Goal: Complete application form

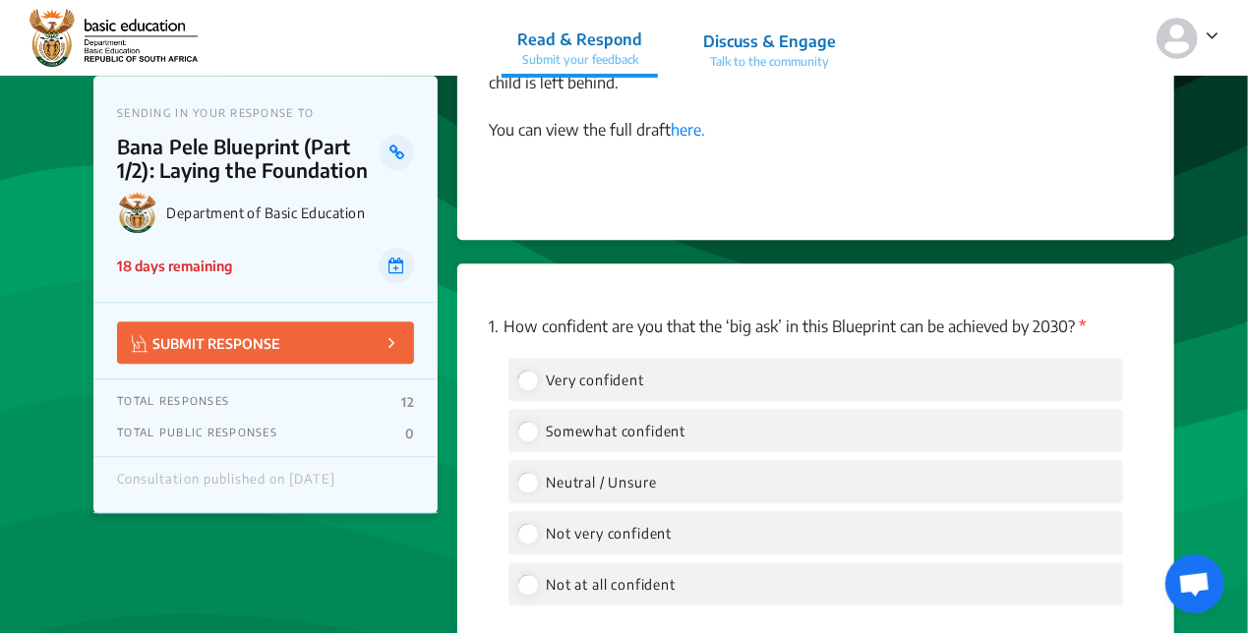
scroll to position [2656, 0]
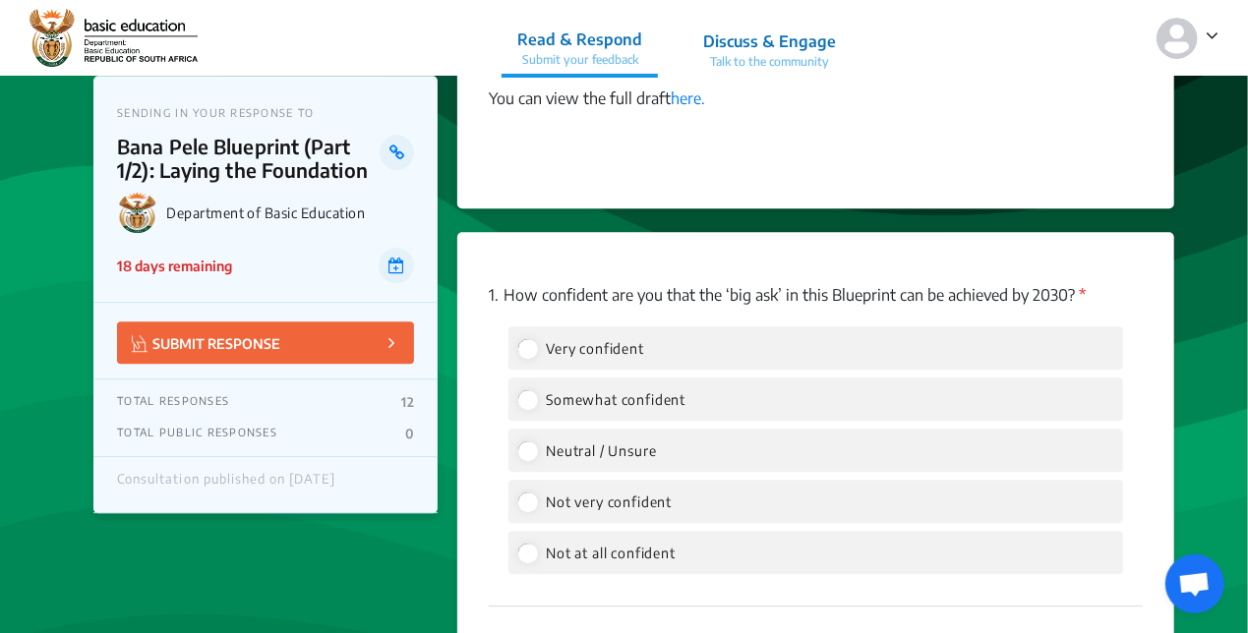
drag, startPoint x: 1108, startPoint y: 268, endPoint x: 508, endPoint y: 267, distance: 600.0
click at [508, 283] on p "1. How confident are you that the ‘big ask’ in this Blueprint can be achieved b…" at bounding box center [816, 295] width 654 height 24
drag, startPoint x: 508, startPoint y: 267, endPoint x: 614, endPoint y: 273, distance: 106.5
copy p "How confident are you that the ‘big ask’ in this Blueprint can be achieved by 2…"
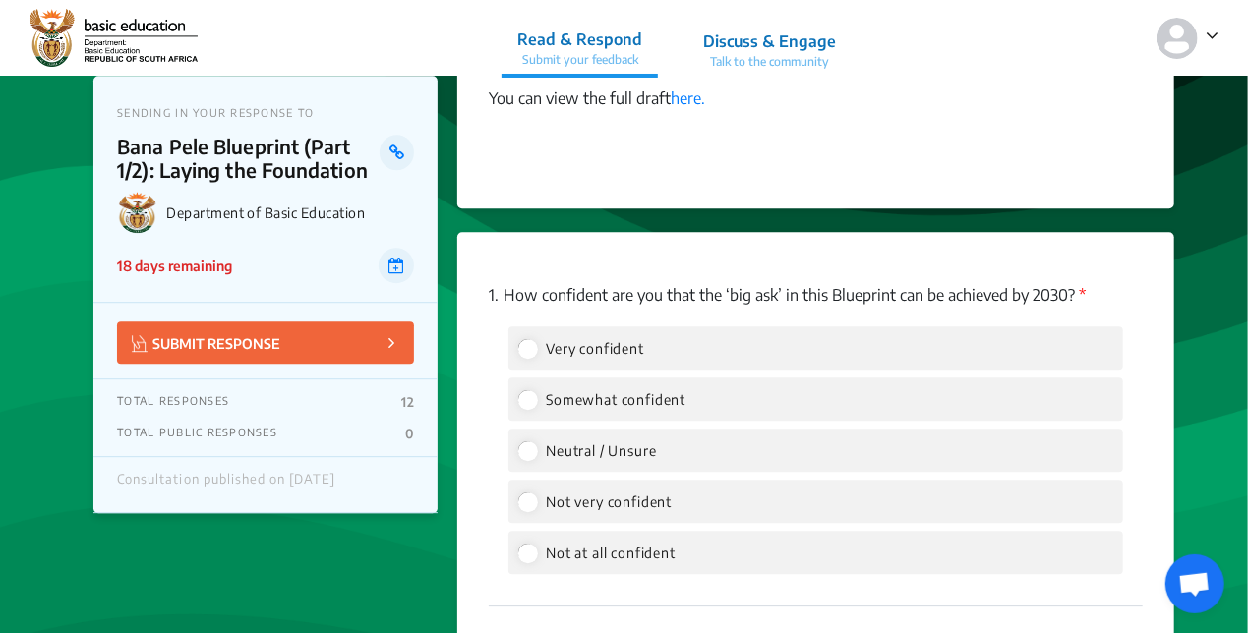
click at [842, 283] on p "1. How confident are you that the ‘big ask’ in this Blueprint can be achieved b…" at bounding box center [816, 295] width 654 height 24
click at [529, 442] on input "Neutral / Unsure" at bounding box center [527, 451] width 18 height 18
radio input "true"
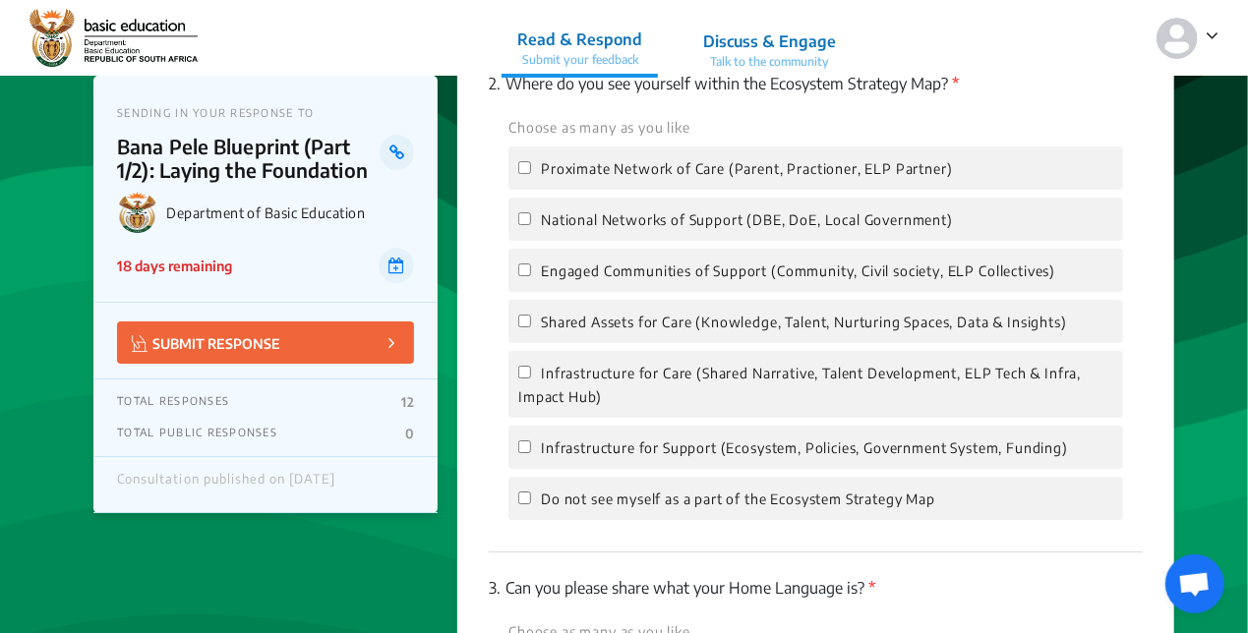
scroll to position [3246, 0]
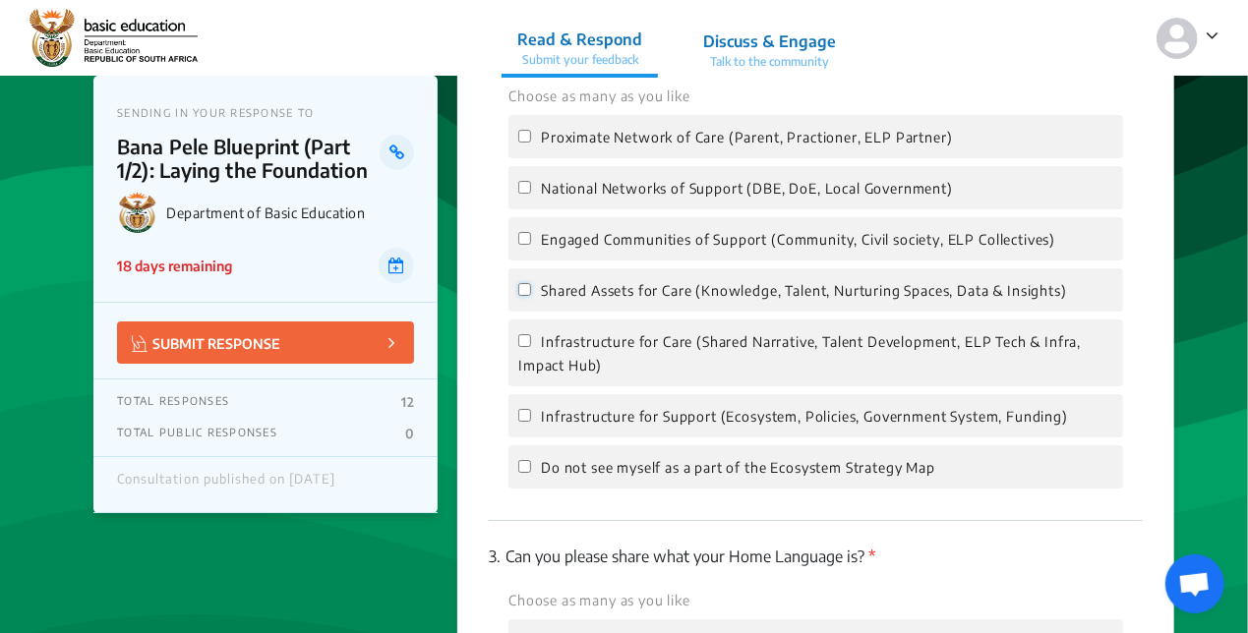
click at [521, 283] on input "Shared Assets for Care (Knowledge, Talent, Nurturing Spaces, Data & Insights)" at bounding box center [524, 289] width 13 height 13
checkbox input "true"
click at [520, 232] on input "Engaged Communities of Support (Community, Civil society, ELP Collectives)" at bounding box center [524, 238] width 13 height 13
checkbox input "true"
click at [520, 181] on input "National Networks of Support (DBE, DoE, Local Government)" at bounding box center [524, 187] width 13 height 13
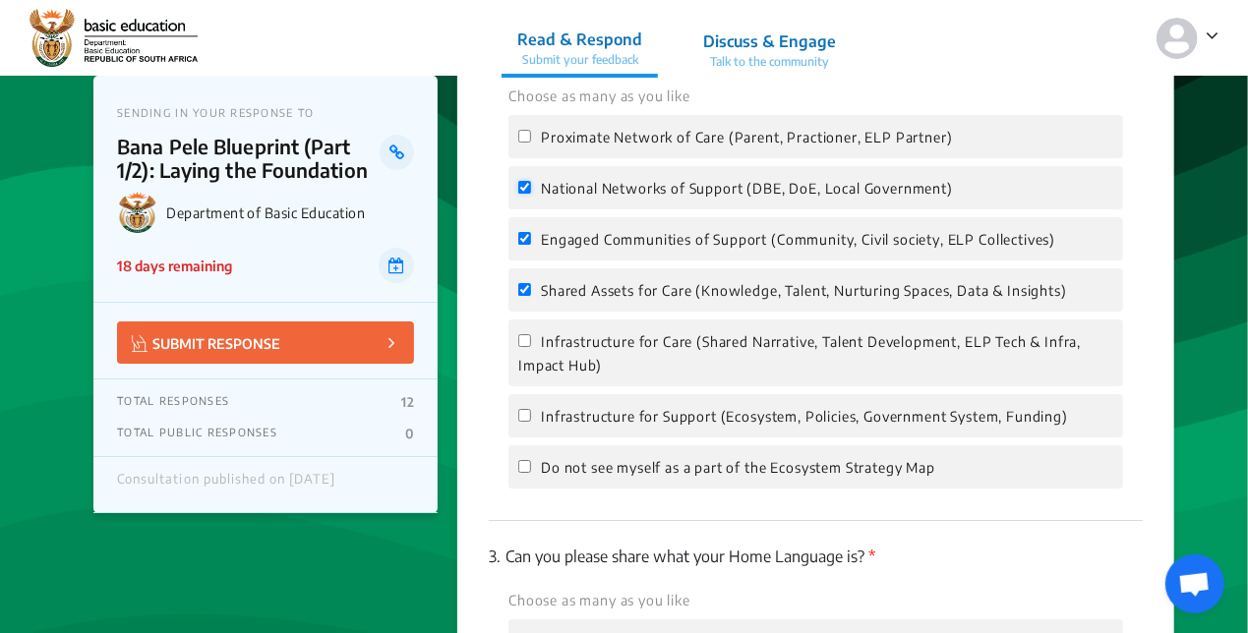
checkbox input "true"
click at [531, 130] on input "Proximate Network of Care (Parent, Practioner, ELP Partner)" at bounding box center [524, 136] width 13 height 13
checkbox input "true"
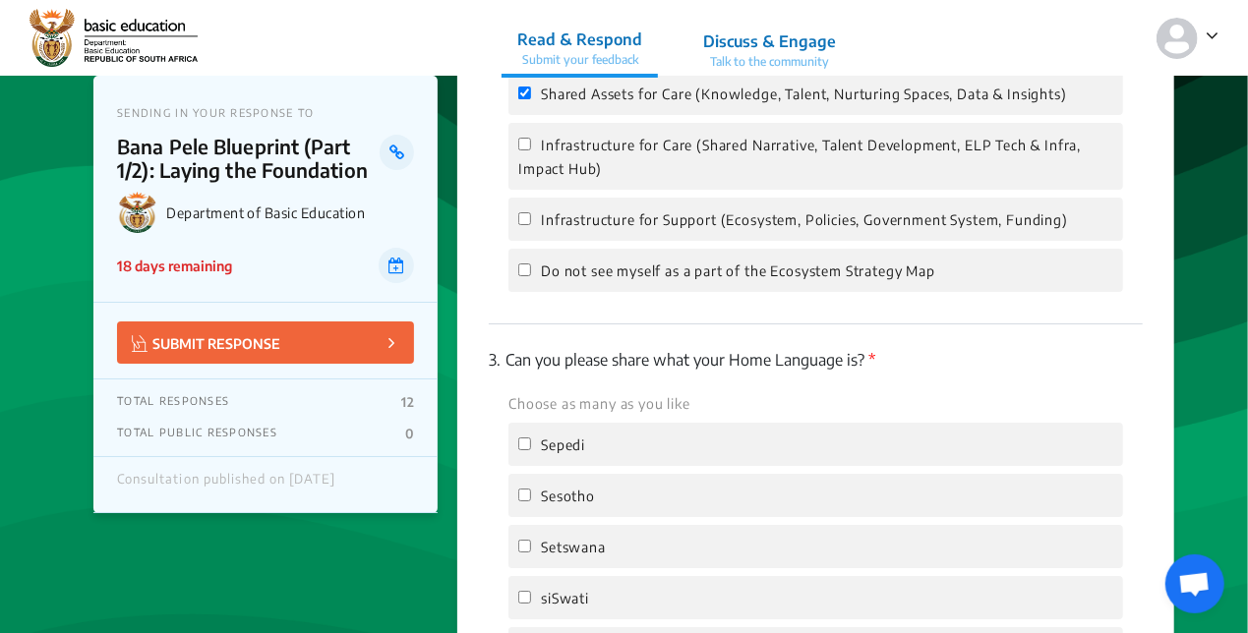
scroll to position [3639, 0]
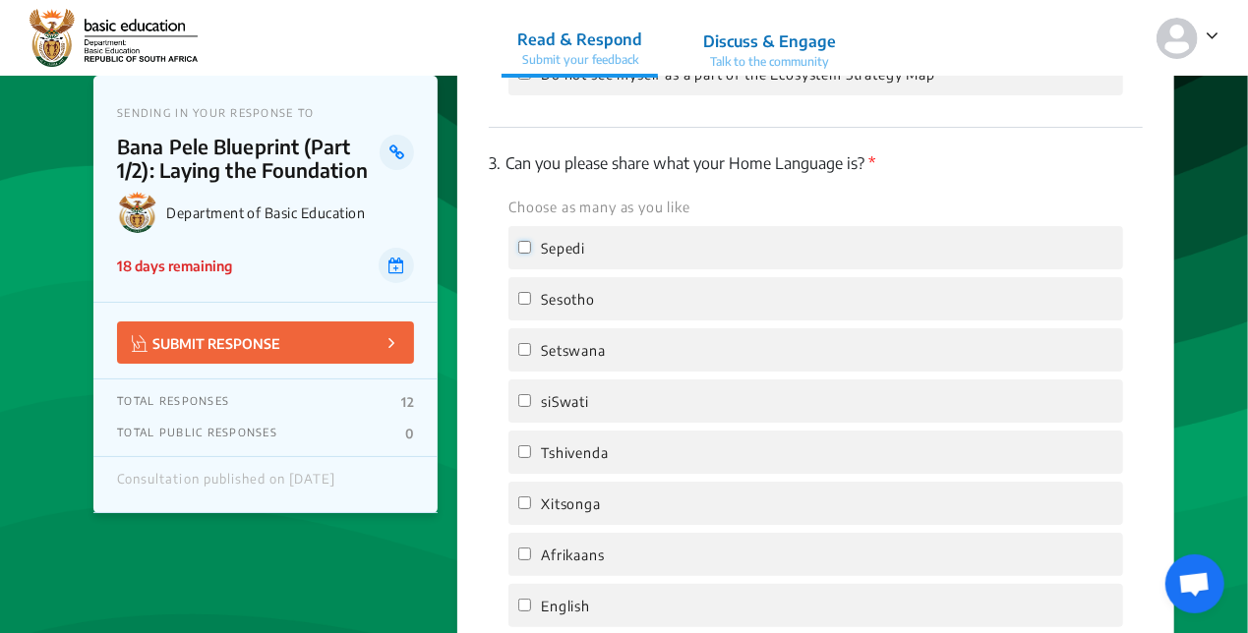
click at [518, 241] on input "Sepedi" at bounding box center [524, 247] width 13 height 13
checkbox input "true"
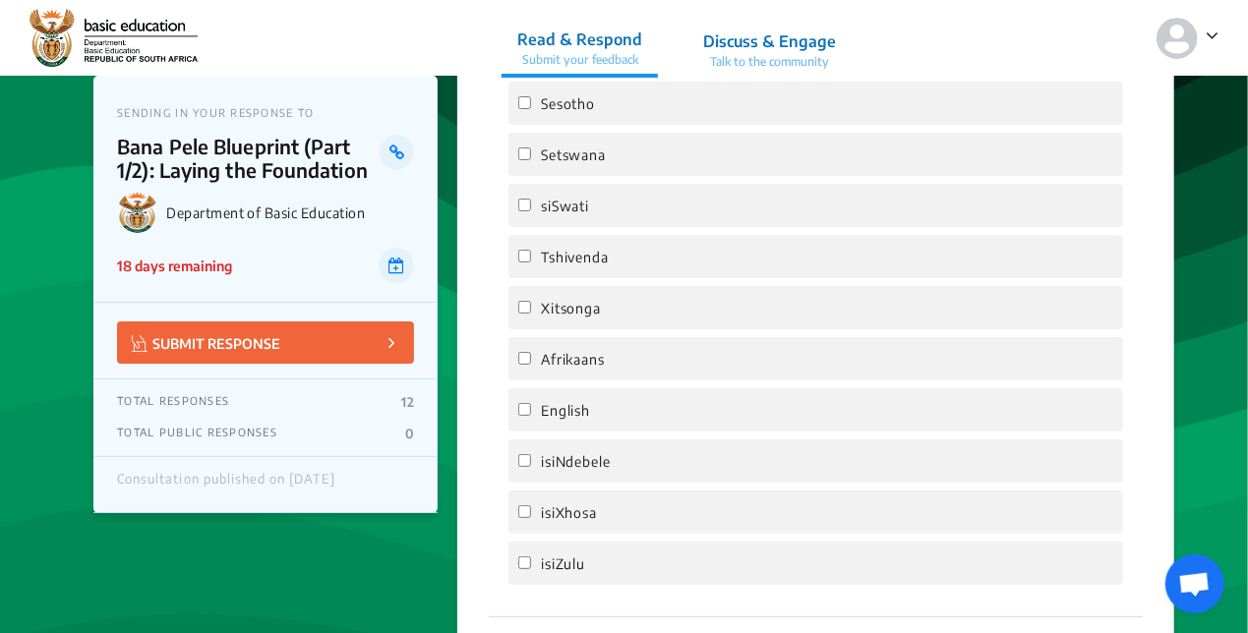
scroll to position [3836, 0]
click at [526, 402] on input "English" at bounding box center [524, 408] width 13 height 13
checkbox input "true"
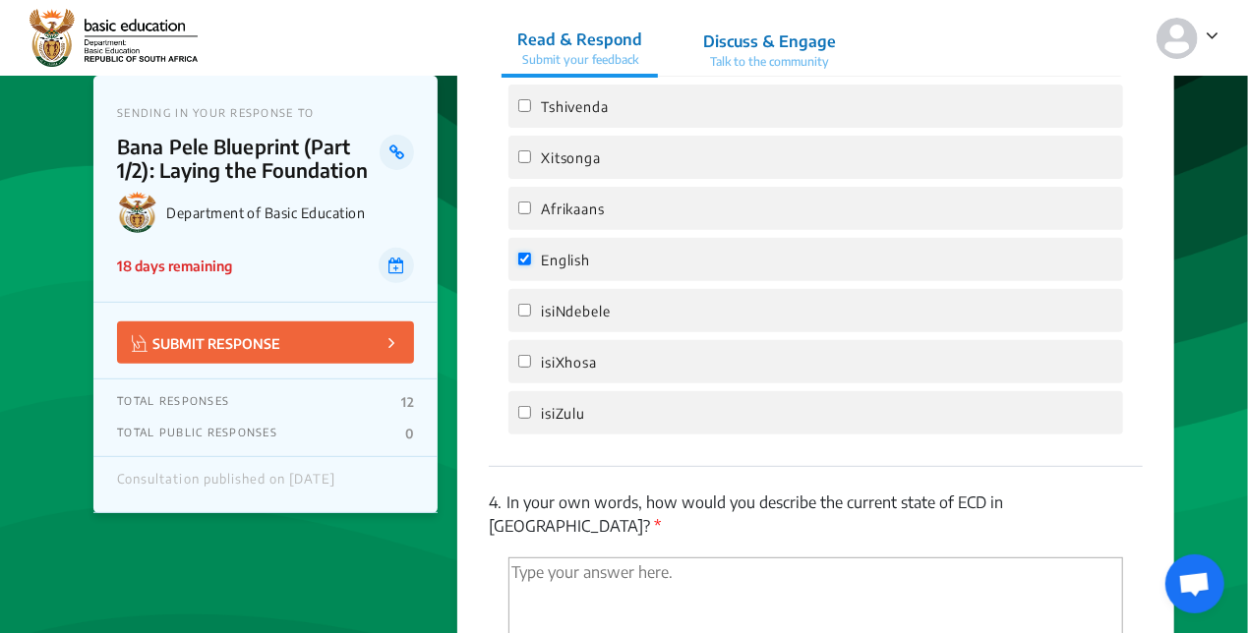
scroll to position [4230, 0]
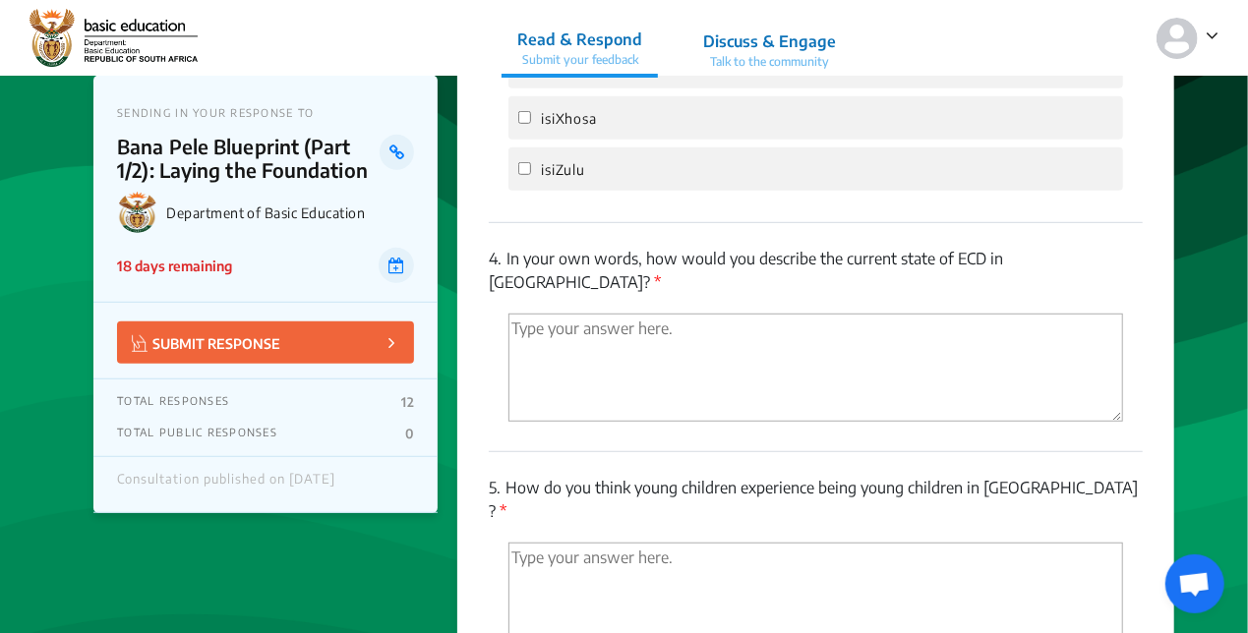
drag, startPoint x: 1112, startPoint y: 232, endPoint x: 510, endPoint y: 238, distance: 603.0
click at [510, 247] on p "4. In your own words, how would you describe the current state of ECD in [GEOGR…" at bounding box center [816, 270] width 654 height 47
drag, startPoint x: 510, startPoint y: 238, endPoint x: 569, endPoint y: 233, distance: 59.2
copy p "In your own words, how would you describe the current state of ECD in [GEOGRAPH…"
click at [539, 314] on textarea "'Type your answer here.' | translate" at bounding box center [816, 368] width 615 height 108
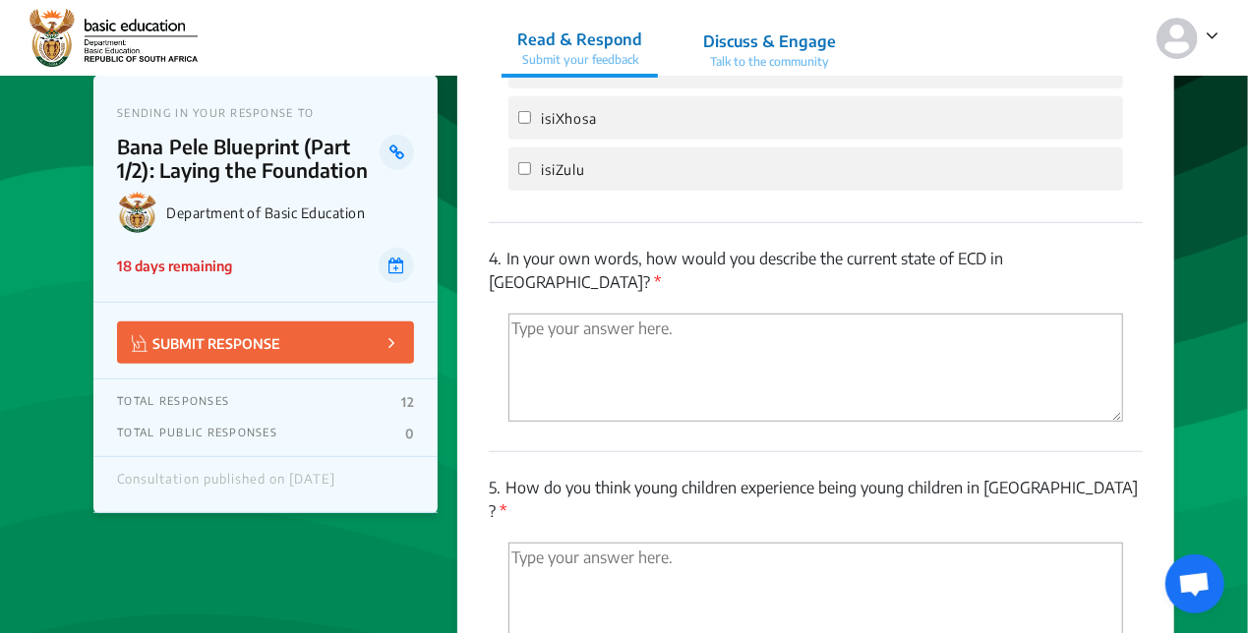
paste textarea "The current state of ECD in [GEOGRAPHIC_DATA] is uneven, fragile, but full of p…"
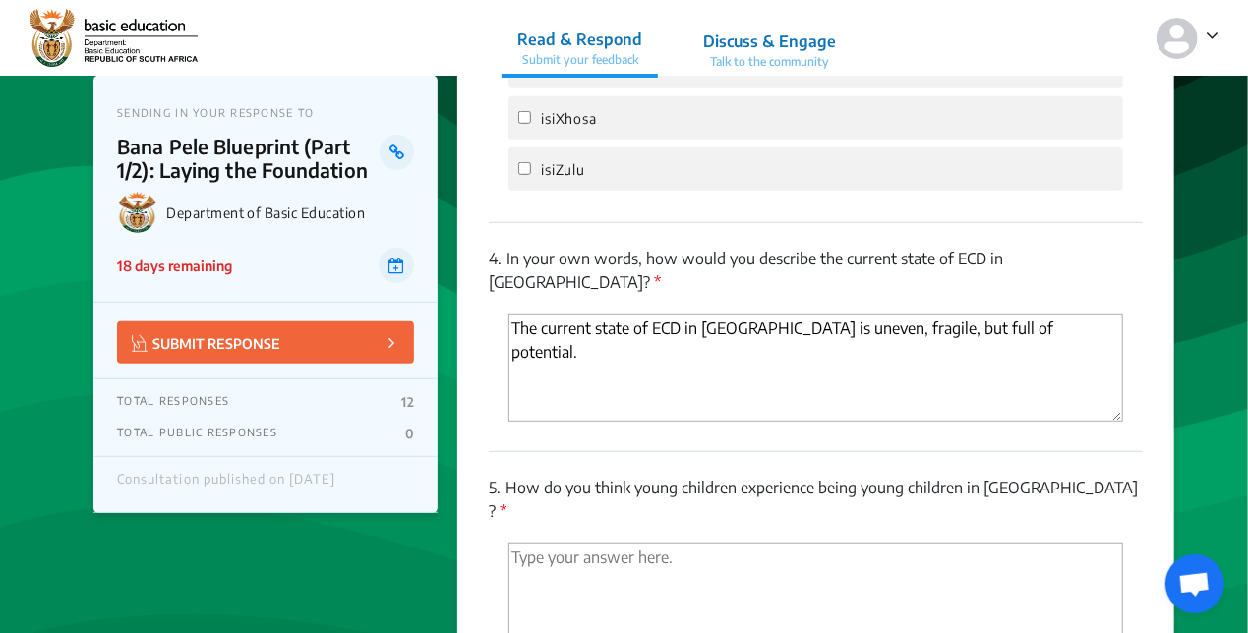
click at [1082, 314] on textarea "The current state of ECD in [GEOGRAPHIC_DATA] is uneven, fragile, but full of p…" at bounding box center [816, 368] width 615 height 108
paste textarea "Policies and strategies are in place, but the Thrive by Five Index (2024) shows…"
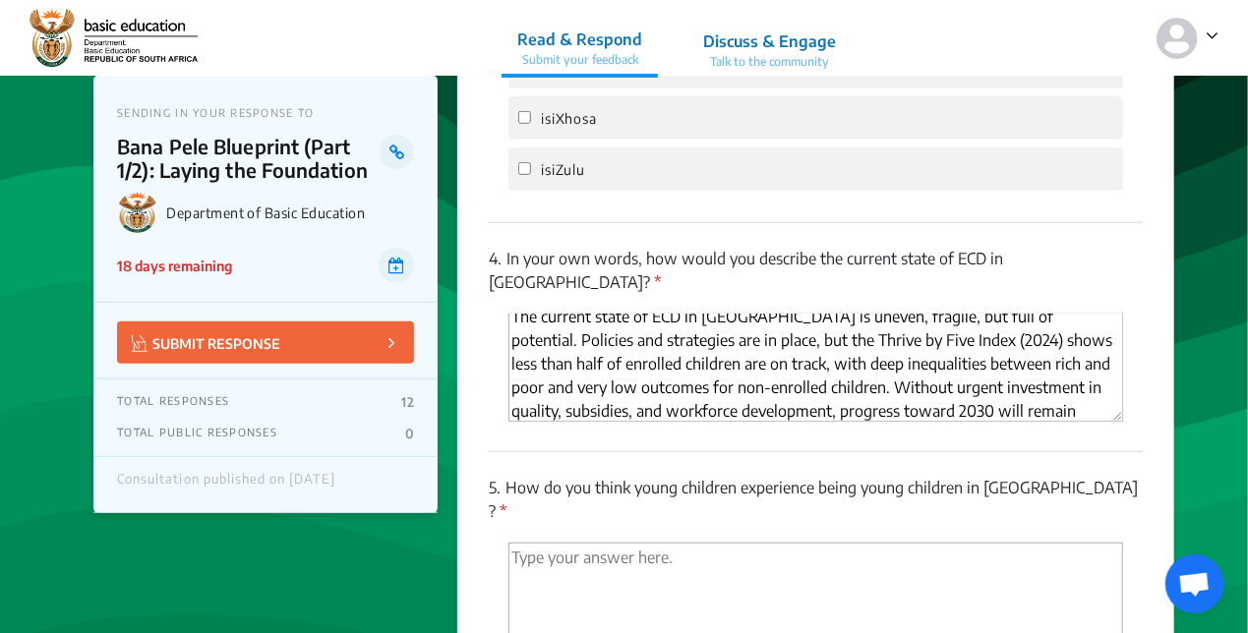
scroll to position [15, 0]
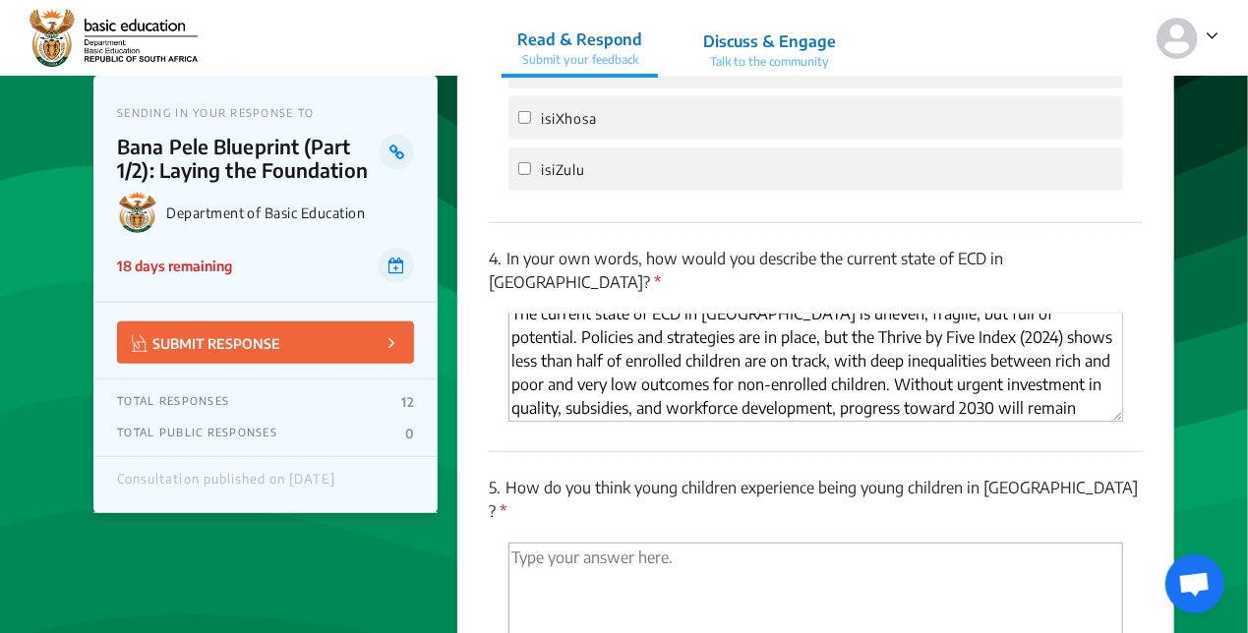
click at [614, 358] on textarea "The current state of ECD in [GEOGRAPHIC_DATA] is uneven, fragile, but full of p…" at bounding box center [816, 368] width 615 height 108
click at [1002, 335] on textarea "The current state of ECD in [GEOGRAPHIC_DATA] is uneven, fragile, but full of p…" at bounding box center [816, 368] width 615 height 108
click at [1097, 340] on textarea "The current state of ECD in [GEOGRAPHIC_DATA] is uneven, fragile, but full of p…" at bounding box center [816, 368] width 615 height 108
click at [745, 389] on div "4. In your own words, how would you describe the current state of ECD in [GEOGR…" at bounding box center [816, 337] width 654 height 228
click at [591, 358] on textarea "The current state of ECD in [GEOGRAPHIC_DATA] is uneven, fragile, but full of p…" at bounding box center [816, 368] width 615 height 108
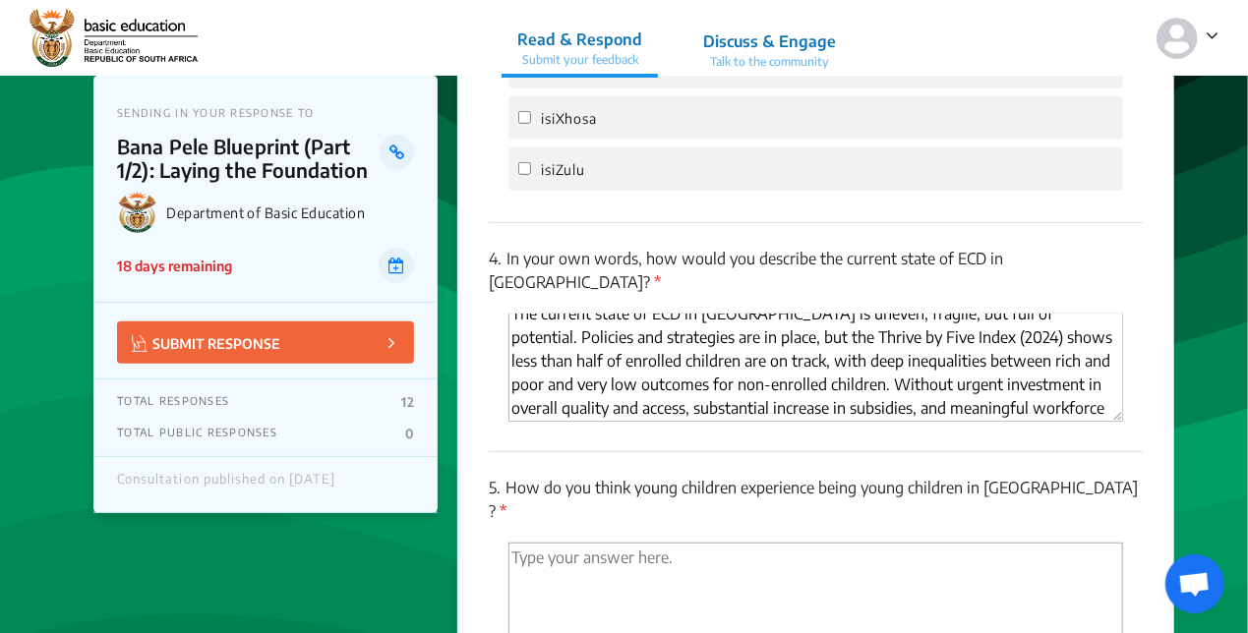
click at [1100, 358] on textarea "The current state of ECD in [GEOGRAPHIC_DATA] is uneven, fragile, but full of p…" at bounding box center [816, 368] width 615 height 108
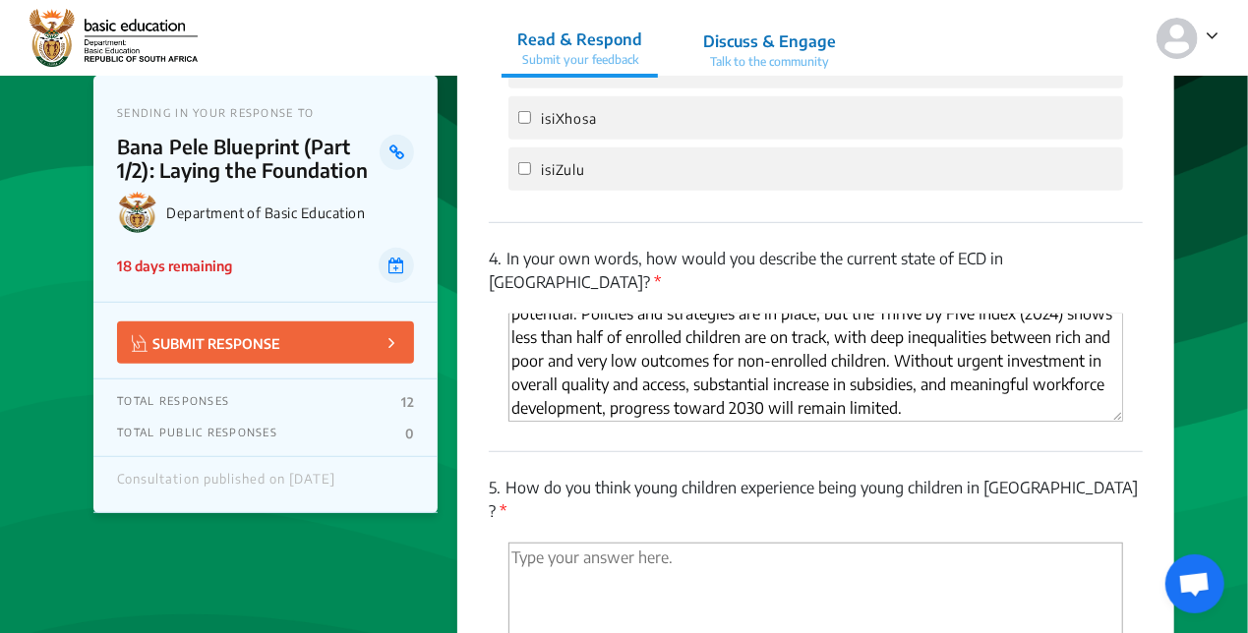
type textarea "The current state of ECD in [GEOGRAPHIC_DATA] is uneven, fragile, but full of p…"
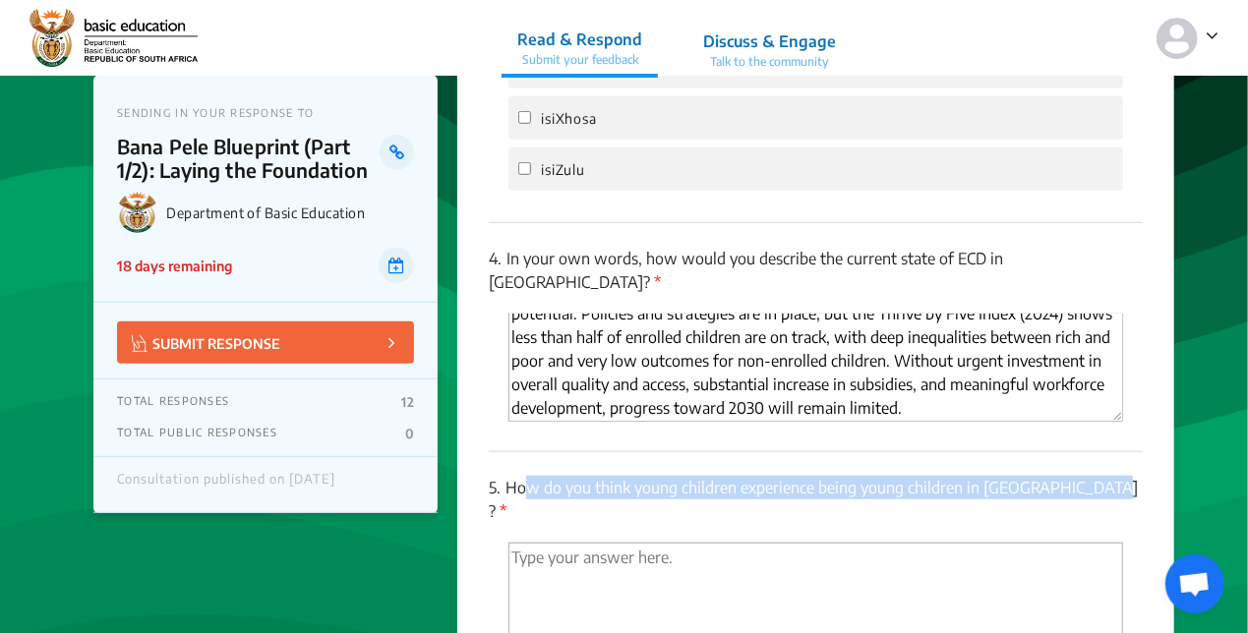
drag, startPoint x: 1081, startPoint y: 433, endPoint x: 513, endPoint y: 433, distance: 567.6
click at [513, 476] on p "5. How do you think young children experience being young children in [GEOGRAPH…" at bounding box center [816, 499] width 654 height 47
drag, startPoint x: 513, startPoint y: 433, endPoint x: 527, endPoint y: 441, distance: 15.9
copy p "How do you think young children experience being young children in [GEOGRAPHIC_…"
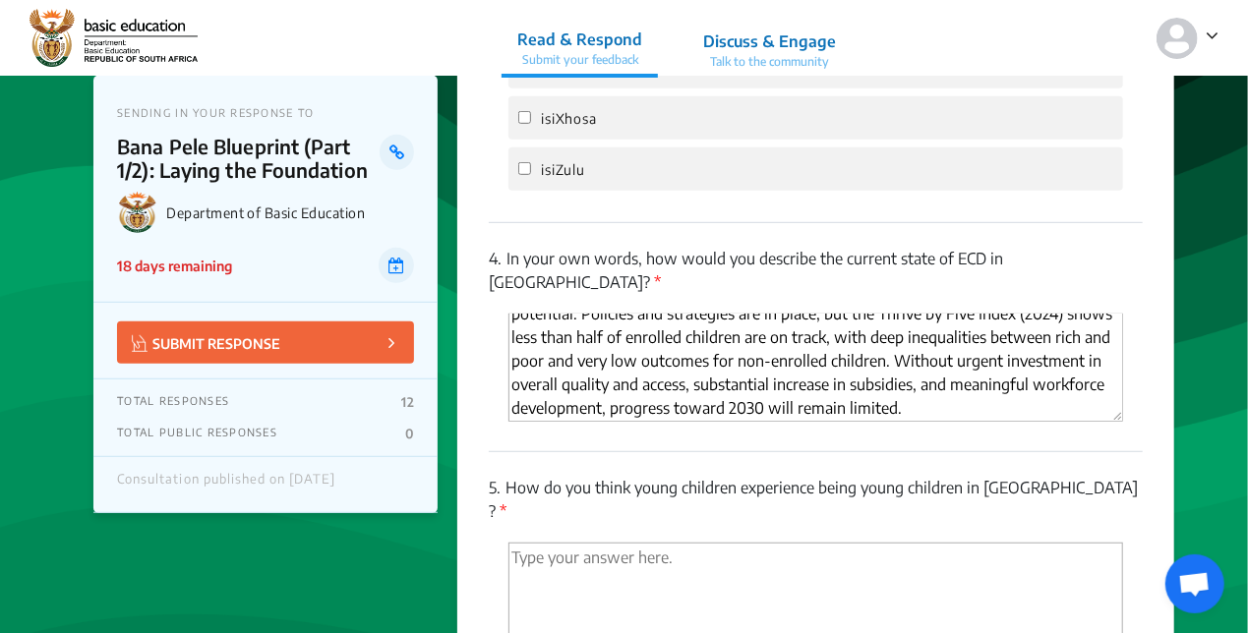
click at [574, 543] on textarea "'Type your answer here.' | translate" at bounding box center [816, 597] width 615 height 108
paste textarea "Young children in [GEOGRAPHIC_DATA] experience a mixed reality. Many grow up in…"
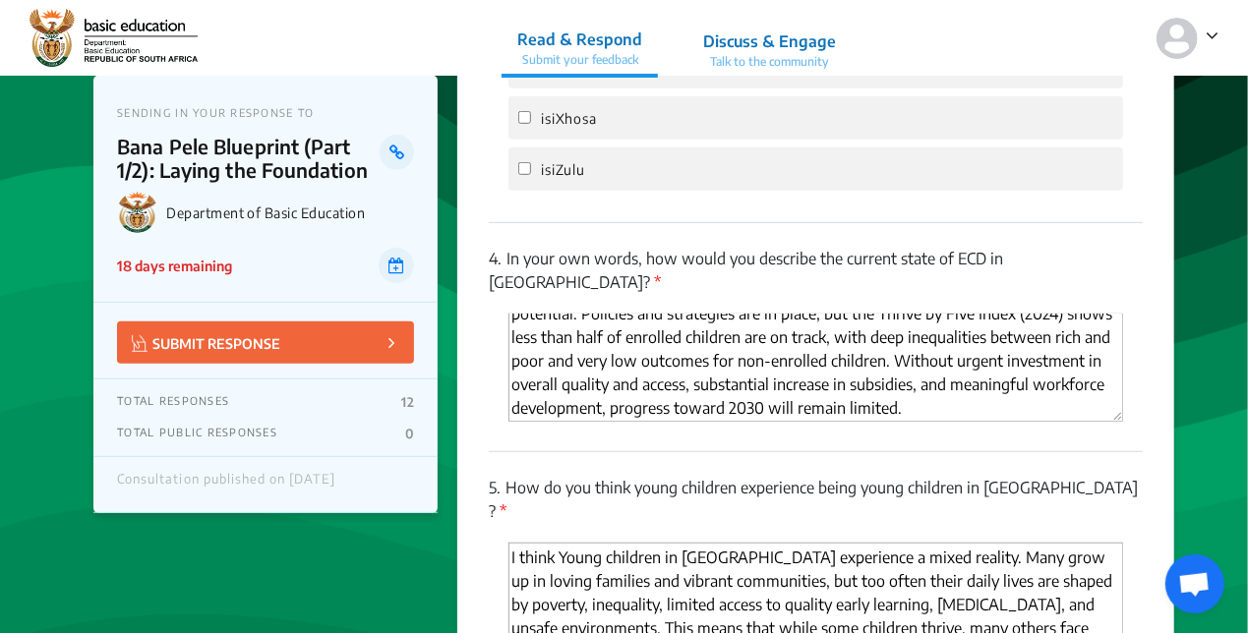
scroll to position [58, 0]
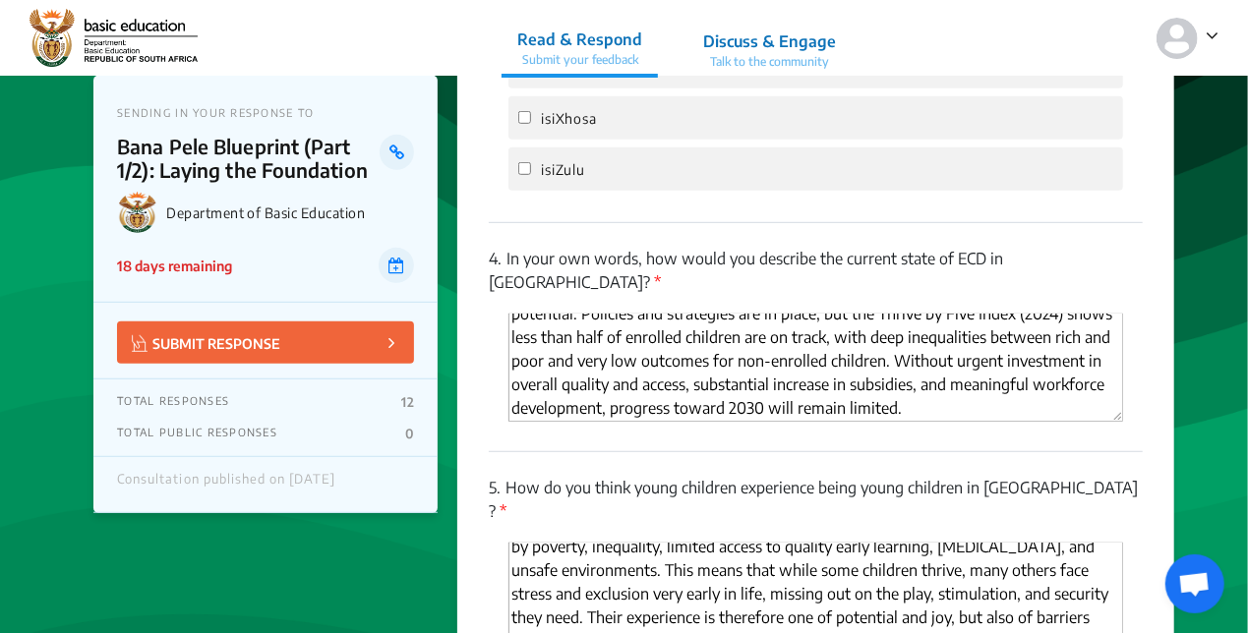
click at [661, 543] on textarea "I think Young children in [GEOGRAPHIC_DATA] experience a mixed reality. Many gr…" at bounding box center [816, 597] width 615 height 108
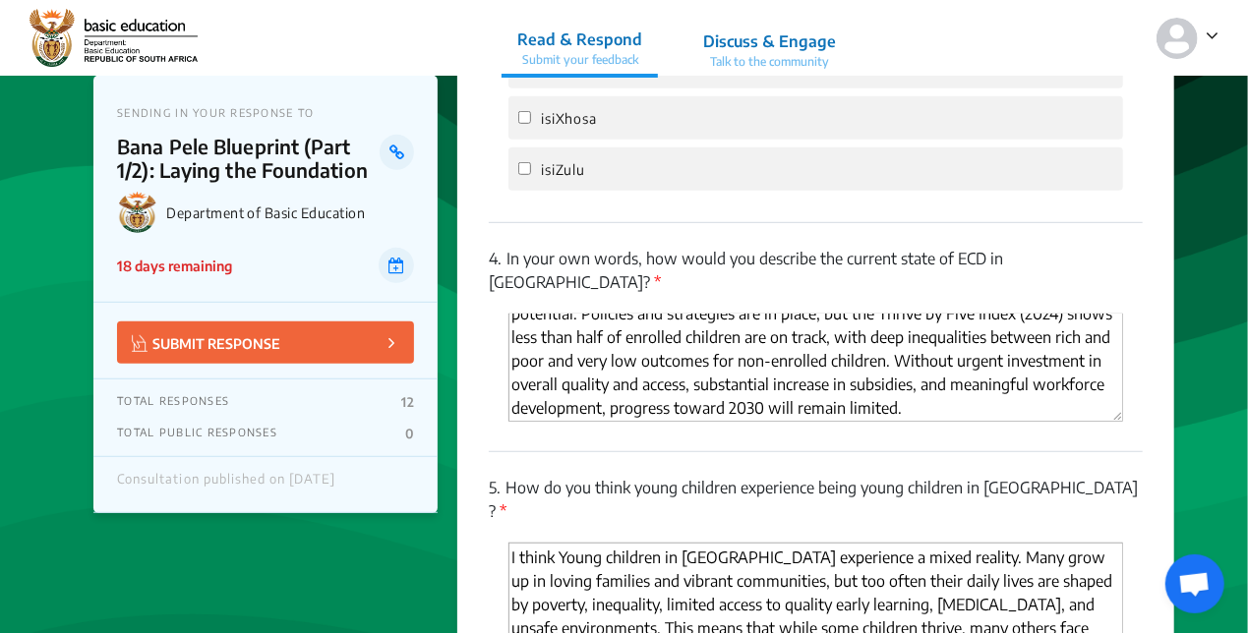
click at [568, 543] on textarea "I think Young children in [GEOGRAPHIC_DATA] experience a mixed reality. Many gr…" at bounding box center [816, 597] width 615 height 108
click at [763, 543] on textarea "I think young children in [GEOGRAPHIC_DATA] experience a mixed reality. Many gr…" at bounding box center [816, 597] width 615 height 108
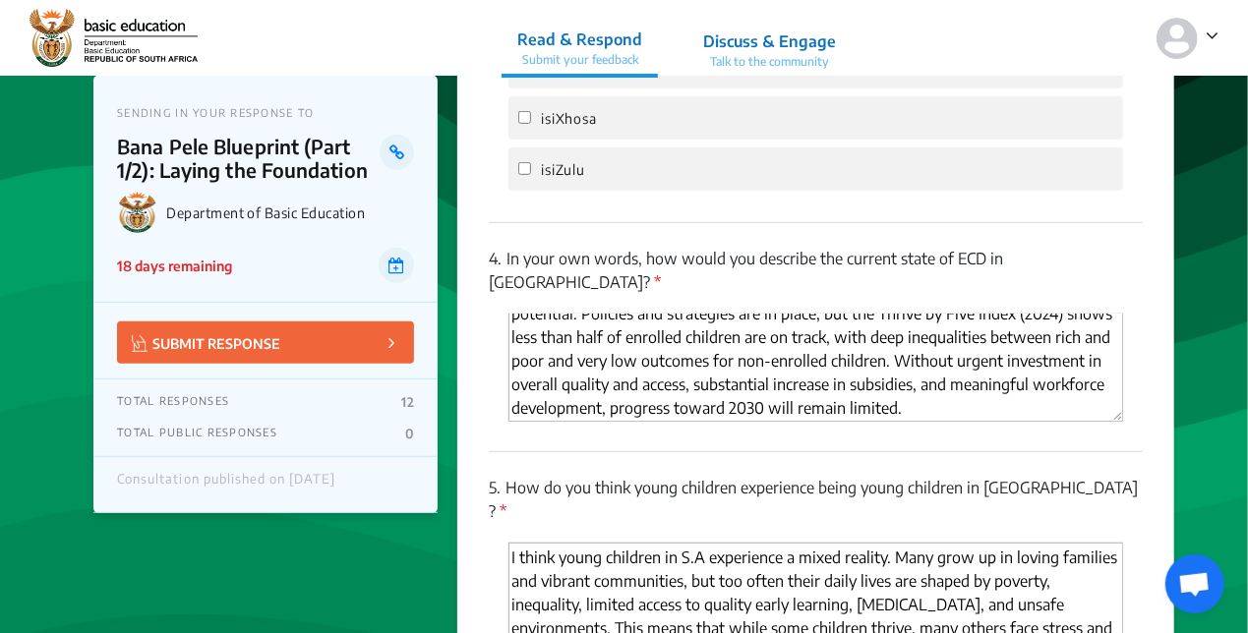
click at [989, 543] on textarea "I think young children in S.A experience a mixed reality. Many grow up in lovin…" at bounding box center [816, 597] width 615 height 108
click at [826, 543] on textarea "I think young children in S.A experience a mixed reality. Many grow up in lovin…" at bounding box center [816, 597] width 615 height 108
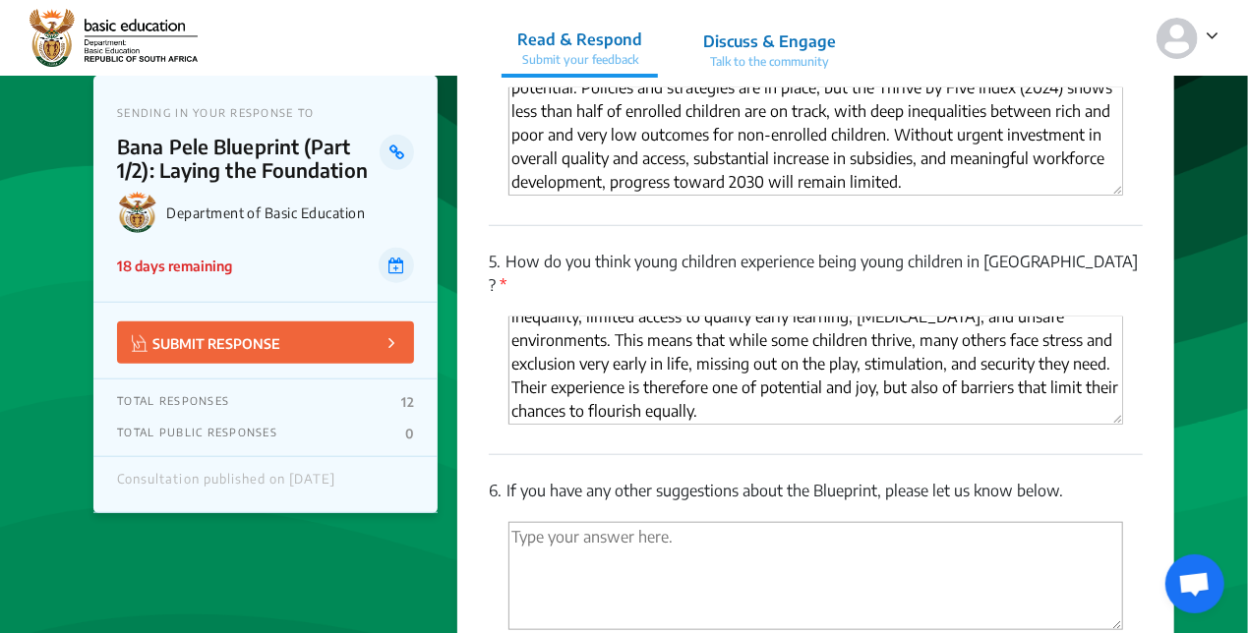
scroll to position [4623, 0]
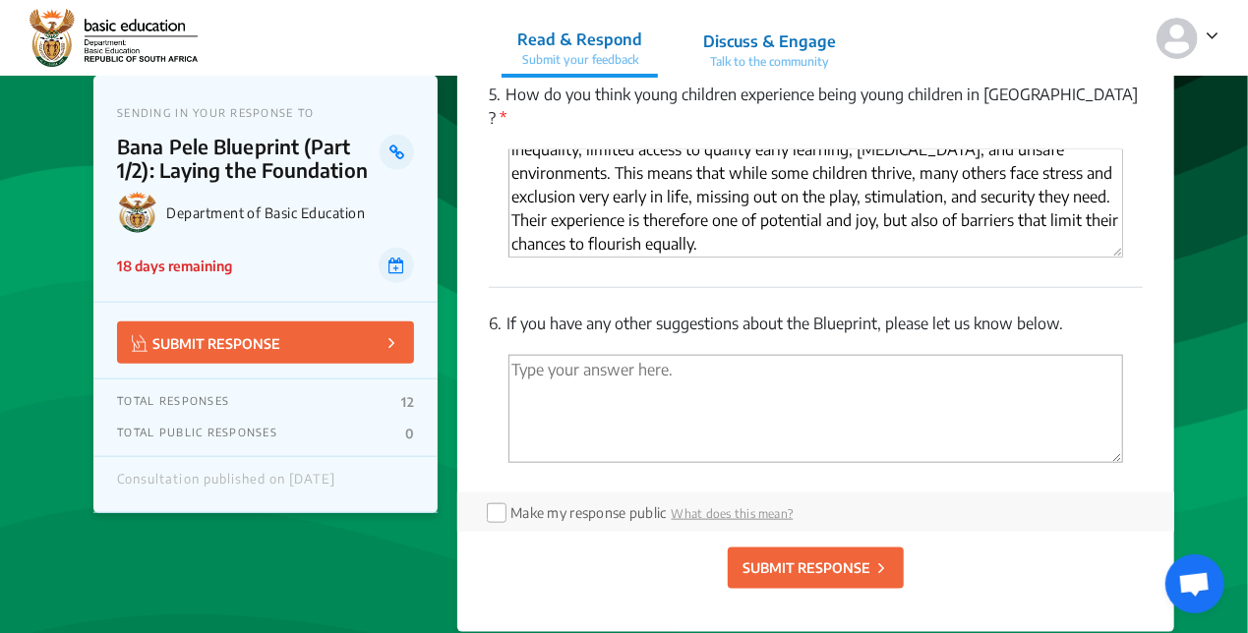
type textarea "I think young children in S.A experience a mixed reality. Many grow up in lovin…"
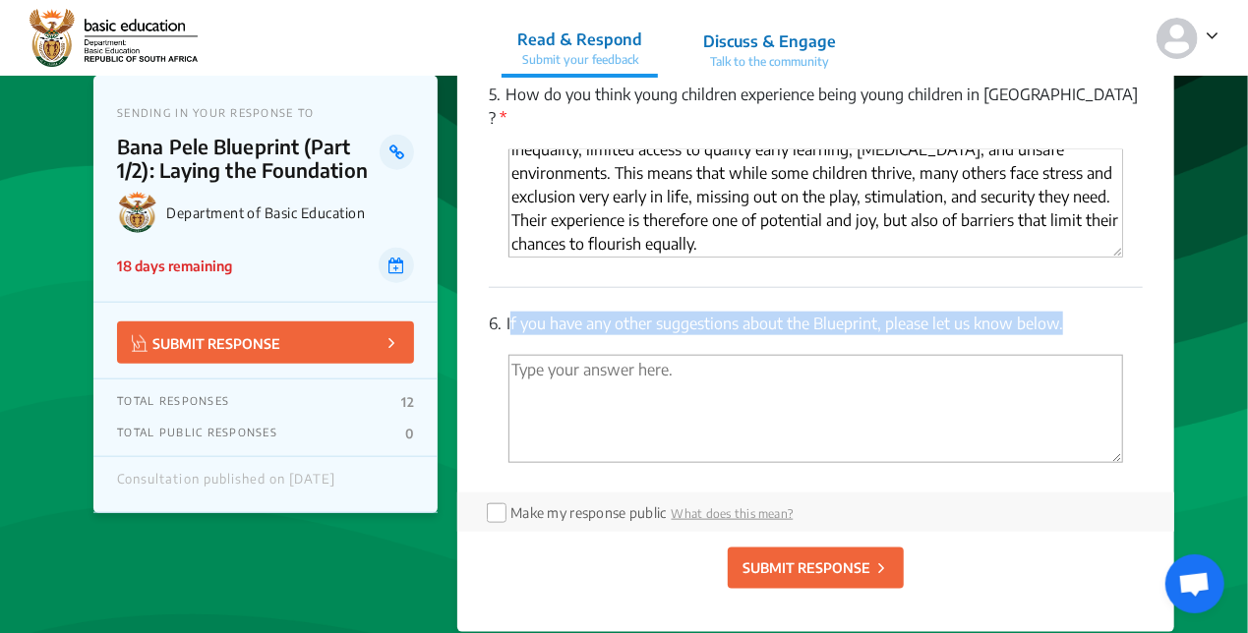
drag, startPoint x: 1063, startPoint y: 248, endPoint x: 510, endPoint y: 258, distance: 553.9
click at [510, 312] on p "6. If you have any other suggestions about the Blueprint, please let us know be…" at bounding box center [816, 324] width 654 height 24
drag, startPoint x: 510, startPoint y: 258, endPoint x: 615, endPoint y: 252, distance: 105.4
copy p "If you have any other suggestions about the Blueprint, please let us know below"
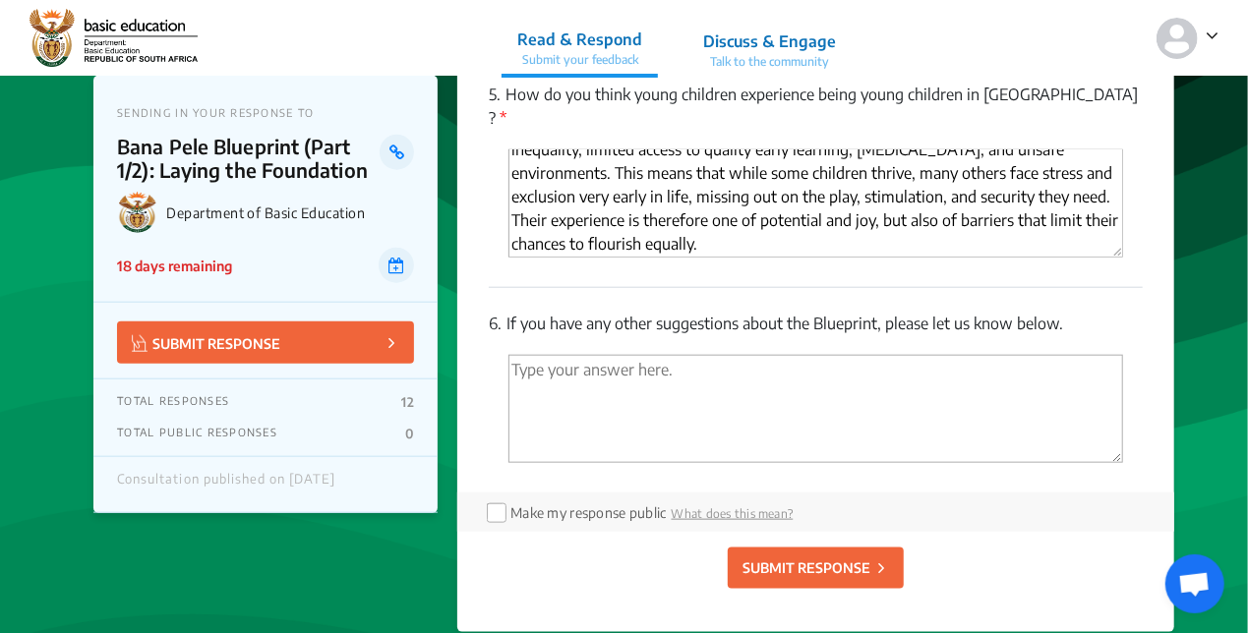
click at [592, 355] on textarea "'Type your answer here.' | translate" at bounding box center [816, 409] width 615 height 108
paste textarea "Set clear short-term milestones with measurable outcomes to track annual progre…"
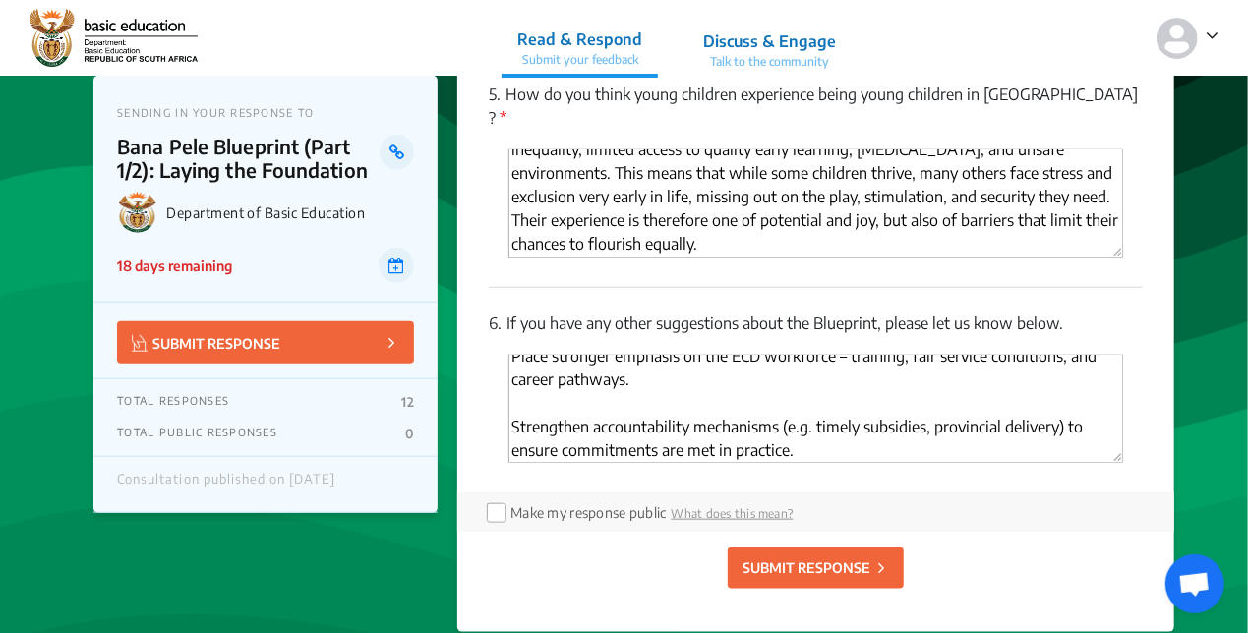
scroll to position [0, 0]
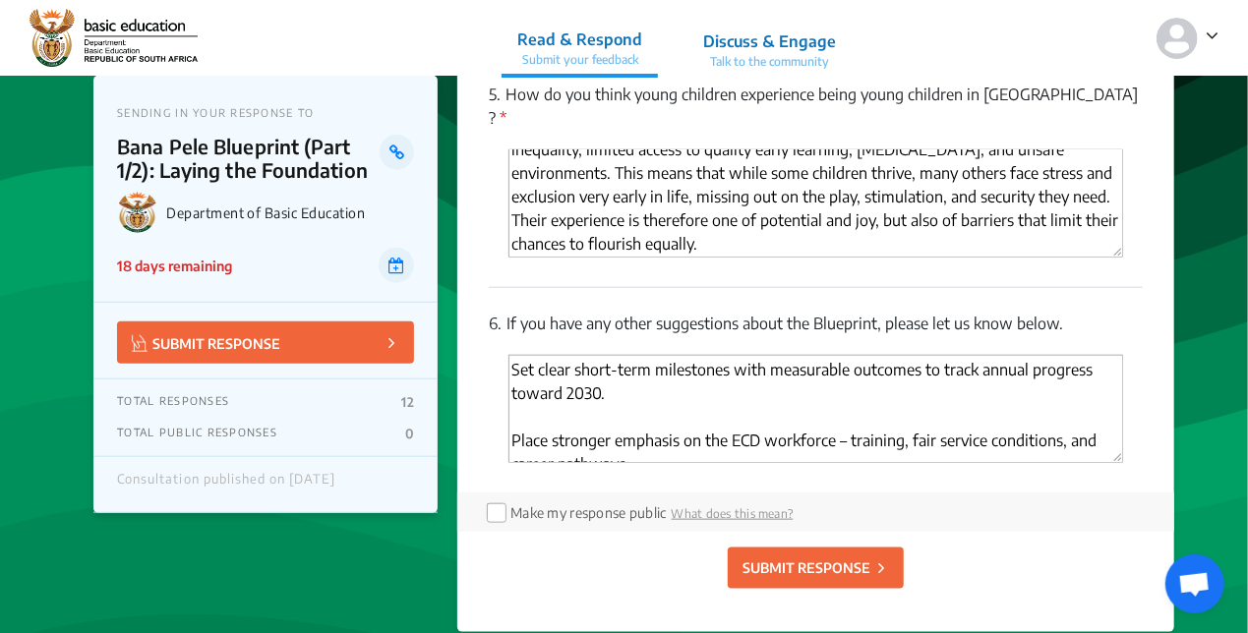
click at [511, 355] on textarea "Set clear short-term milestones with measurable outcomes to track annual progre…" at bounding box center [816, 409] width 615 height 108
click at [1037, 355] on textarea "- Set clear short-term milestones with measurable outcomes to track annual prog…" at bounding box center [816, 409] width 615 height 108
click at [752, 360] on textarea "- Set clear short-term milestones with measurable outcomes to track annual (eve…" at bounding box center [816, 409] width 615 height 108
click at [533, 355] on textarea "- Set clear short-term milestones with measurable outcomes to track annual (eve…" at bounding box center [816, 409] width 615 height 108
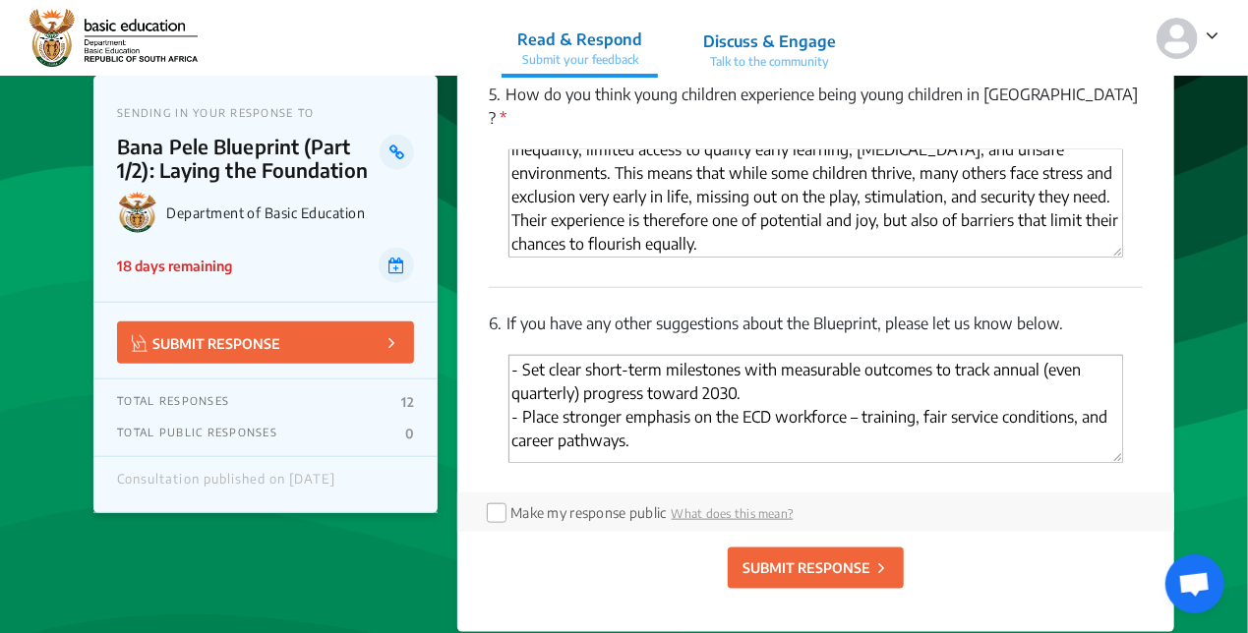
click at [842, 355] on textarea "- Set clear short-term milestones with measurable outcomes to track annual (eve…" at bounding box center [816, 409] width 615 height 108
click at [959, 355] on textarea "- Set clear short-term milestones with measurable outcomes to track annual (eve…" at bounding box center [816, 409] width 615 height 108
click at [796, 365] on textarea "- Set clear short-term milestones with measurable outcomes to track annual (eve…" at bounding box center [816, 409] width 615 height 108
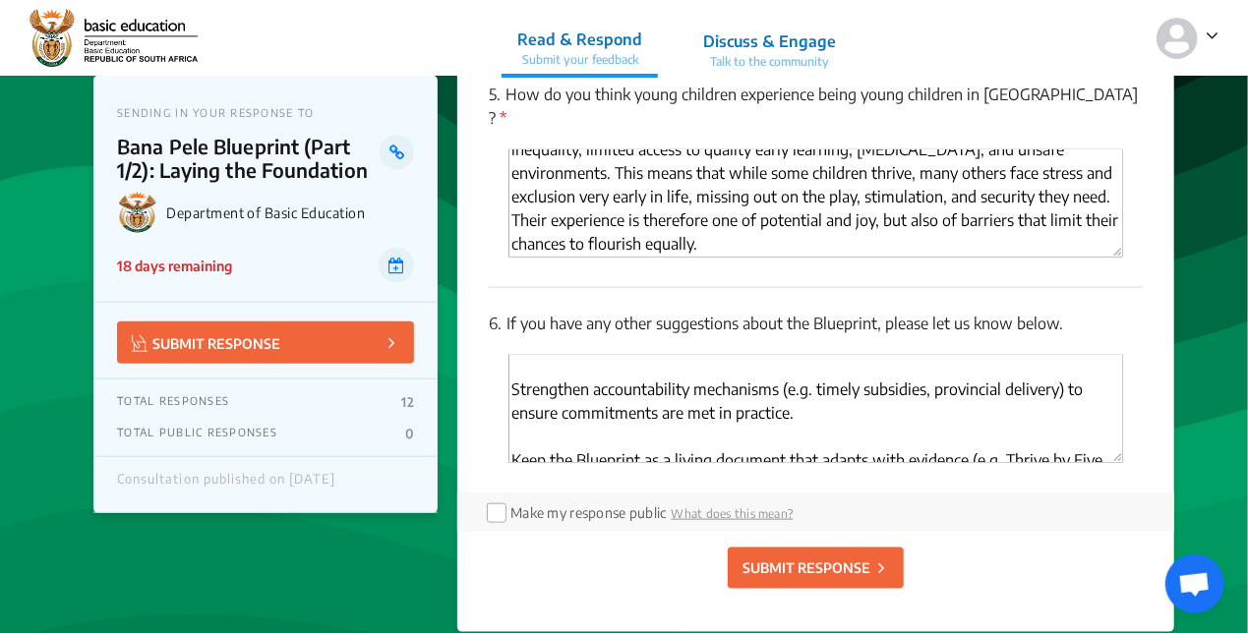
click at [545, 355] on textarea "- Set clear short-term milestones with measurable outcomes to track annual (eve…" at bounding box center [816, 409] width 615 height 108
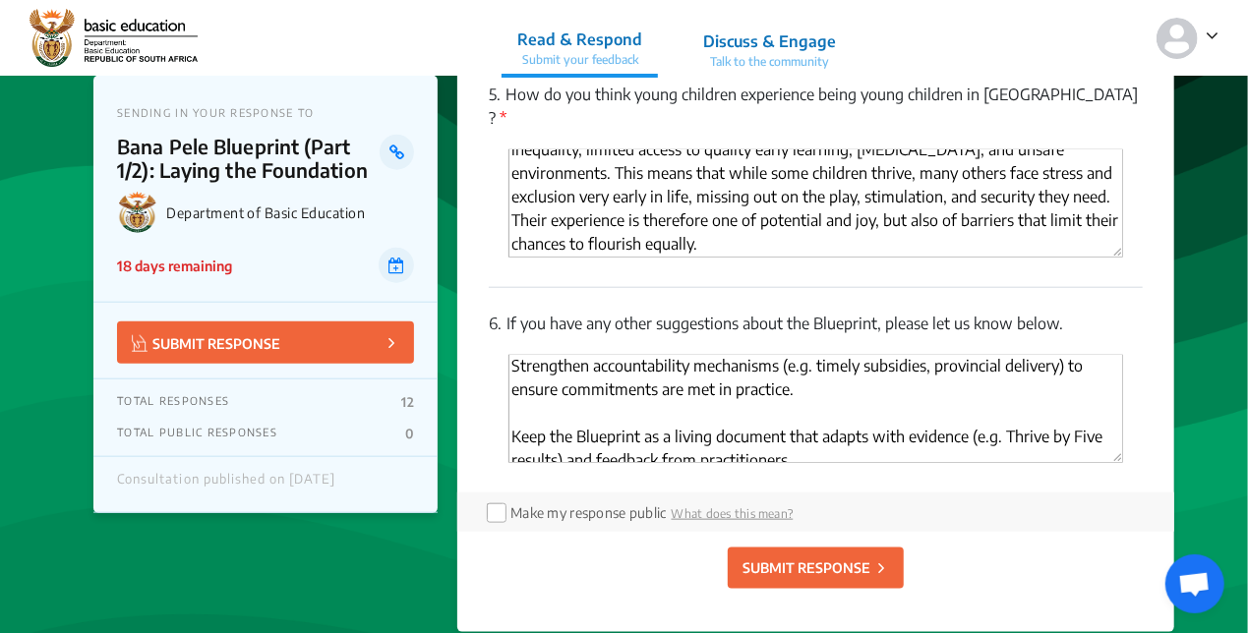
scroll to position [75, 0]
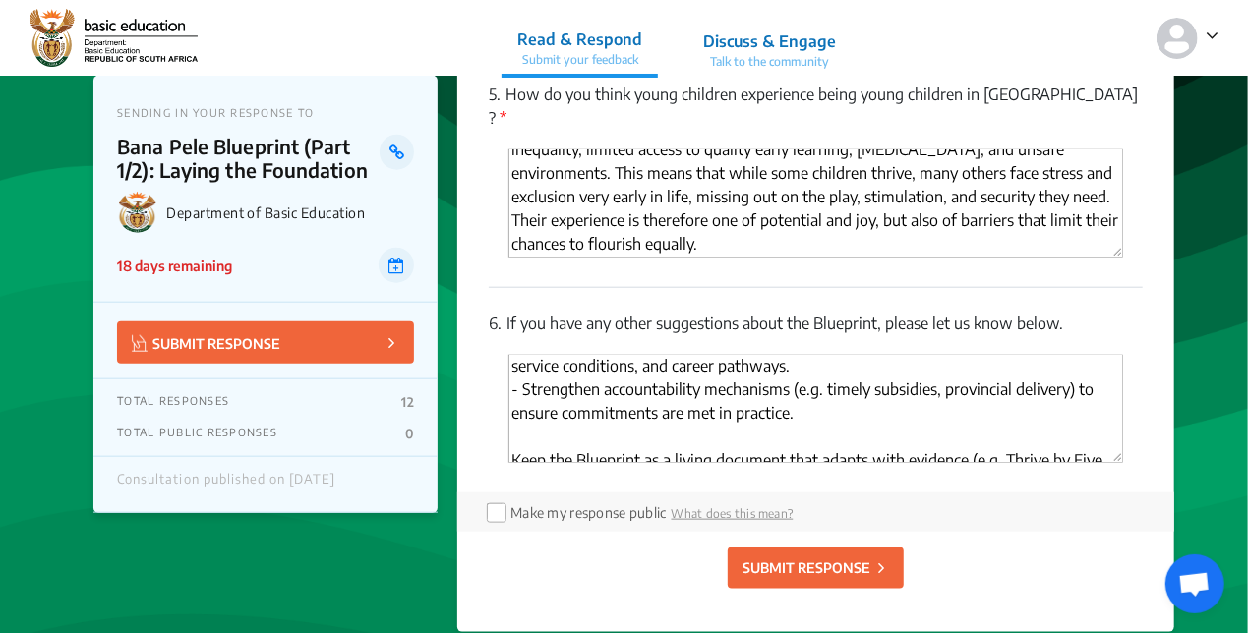
click at [1008, 355] on textarea "- Set clear short-term milestones with measurable outcomes to track annual (eve…" at bounding box center [816, 409] width 615 height 108
click at [905, 355] on textarea "- Set clear short-term milestones with measurable outcomes to track annual (eve…" at bounding box center [816, 409] width 615 height 108
click at [541, 357] on textarea "- Set clear short-term milestones with measurable outcomes to track annual (eve…" at bounding box center [816, 409] width 615 height 108
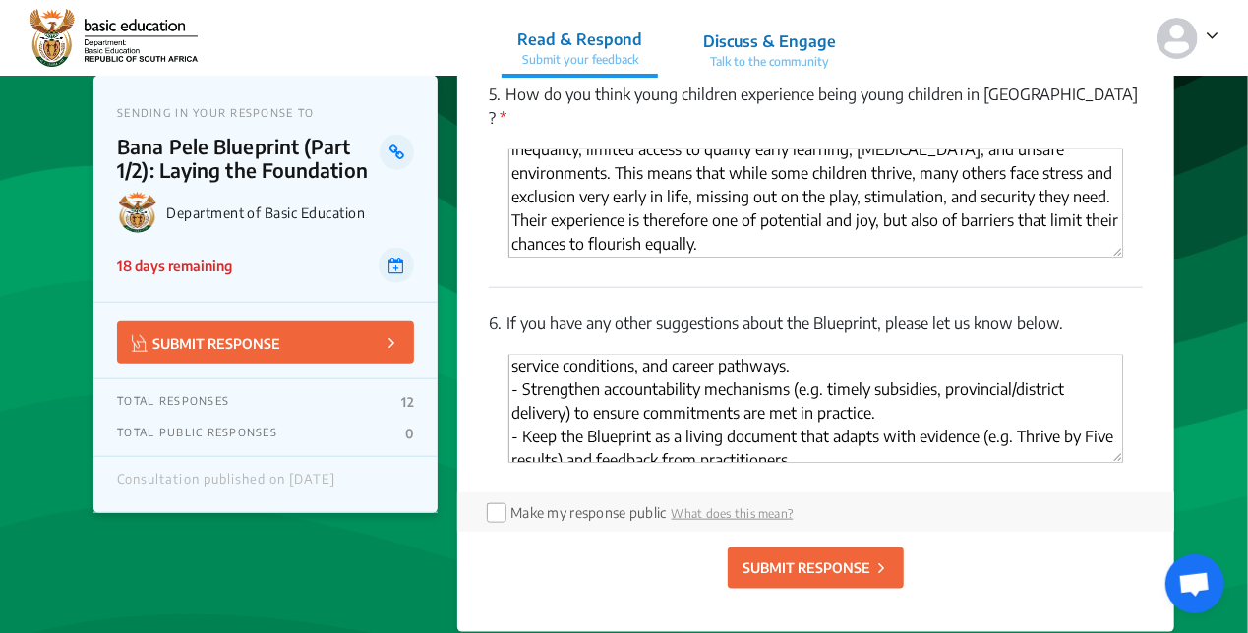
click at [827, 367] on textarea "- Set clear short-term milestones with measurable outcomes to track annual (eve…" at bounding box center [816, 409] width 615 height 108
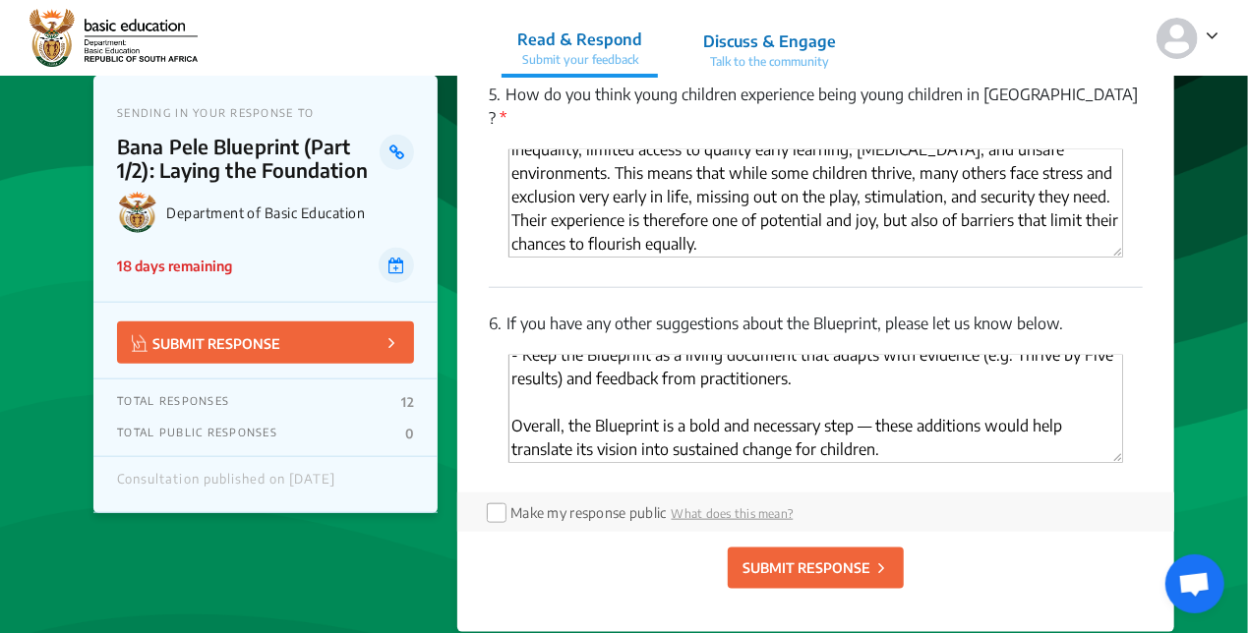
click at [788, 355] on textarea "- Set clear short-term milestones with measurable outcomes to track annual (eve…" at bounding box center [816, 409] width 615 height 108
click at [871, 355] on textarea "- Set clear short-term milestones with measurable outcomes to track annual (eve…" at bounding box center [816, 409] width 615 height 108
click at [565, 355] on textarea "- Set clear short-term milestones with measurable outcomes to track annual (eve…" at bounding box center [816, 409] width 615 height 108
type textarea "- Set clear short-term milestones with measurable outcomes to track annual (eve…"
click at [503, 504] on input "checkbox" at bounding box center [495, 512] width 16 height 16
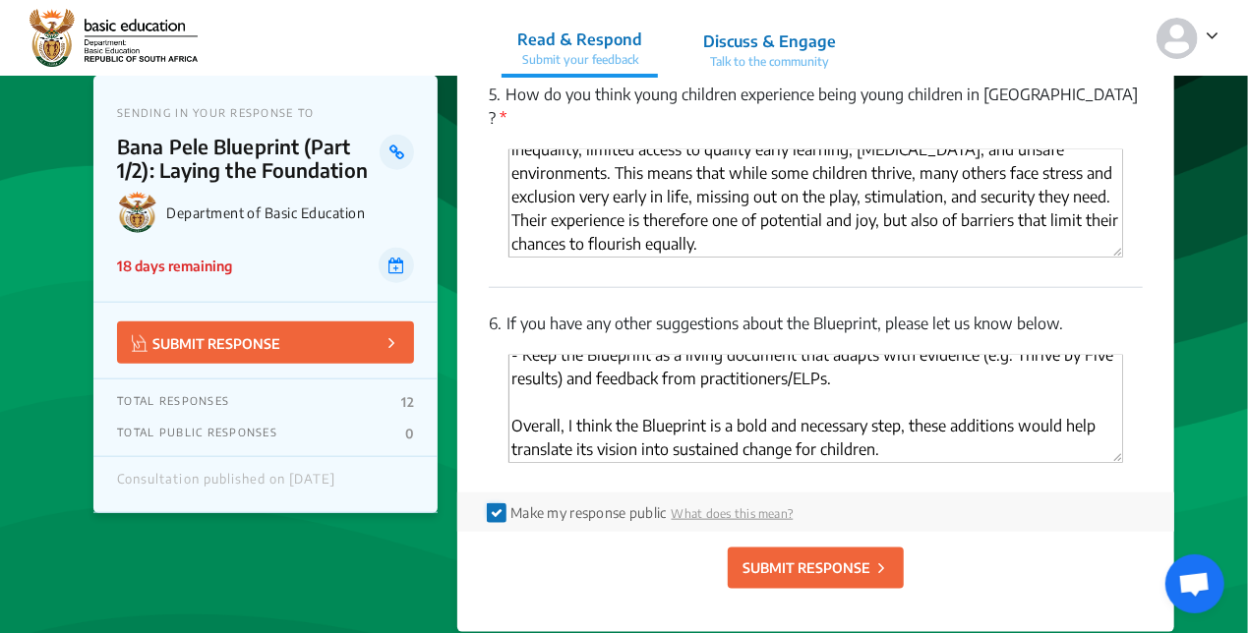
click at [498, 504] on input "checkbox" at bounding box center [495, 512] width 16 height 16
checkbox input "false"
click at [833, 558] on p "SUBMIT RESPONSE" at bounding box center [807, 568] width 128 height 21
radio input "false"
checkbox input "false"
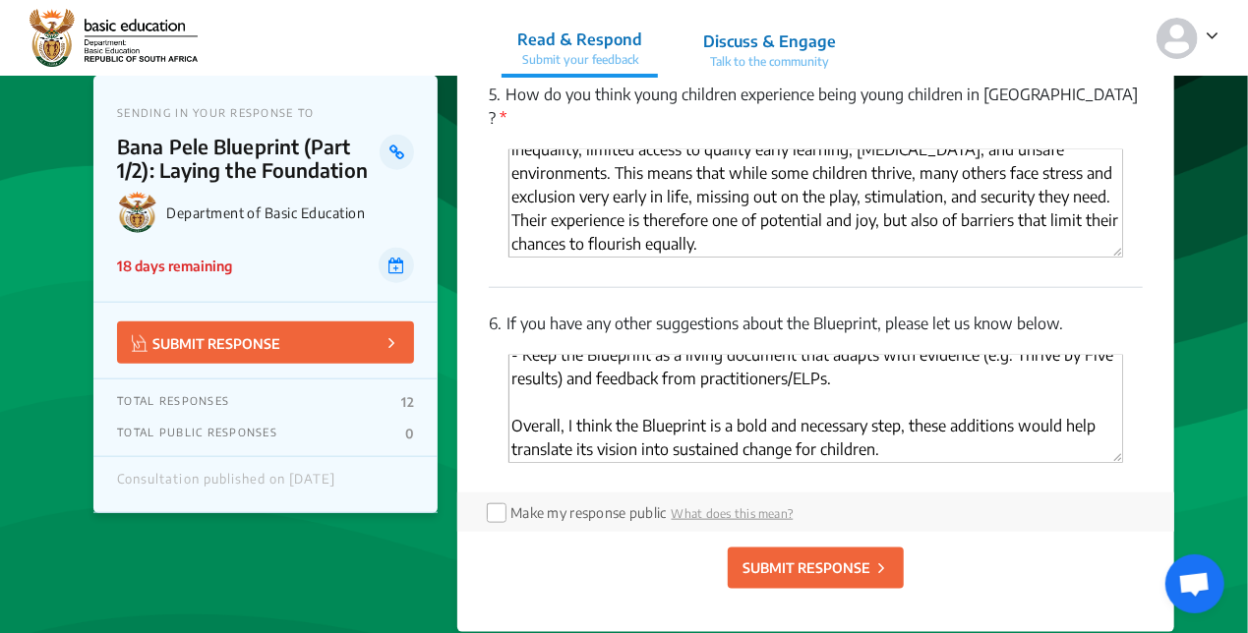
checkbox input "false"
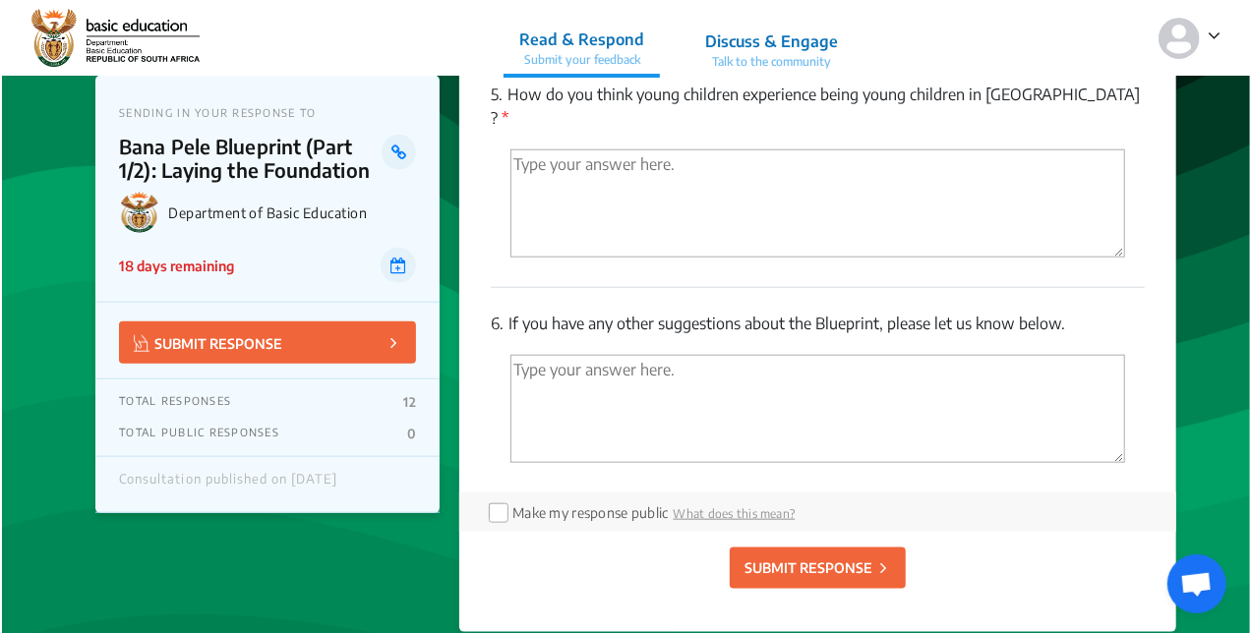
scroll to position [2689, 0]
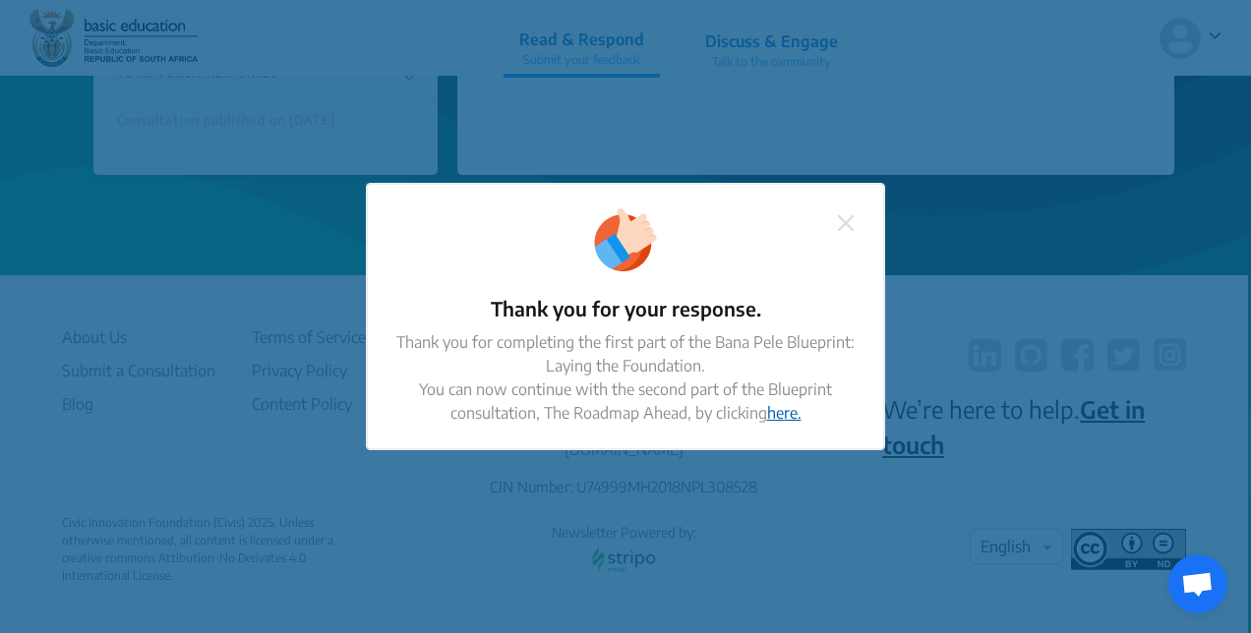
click at [780, 413] on link "here." at bounding box center [784, 413] width 34 height 20
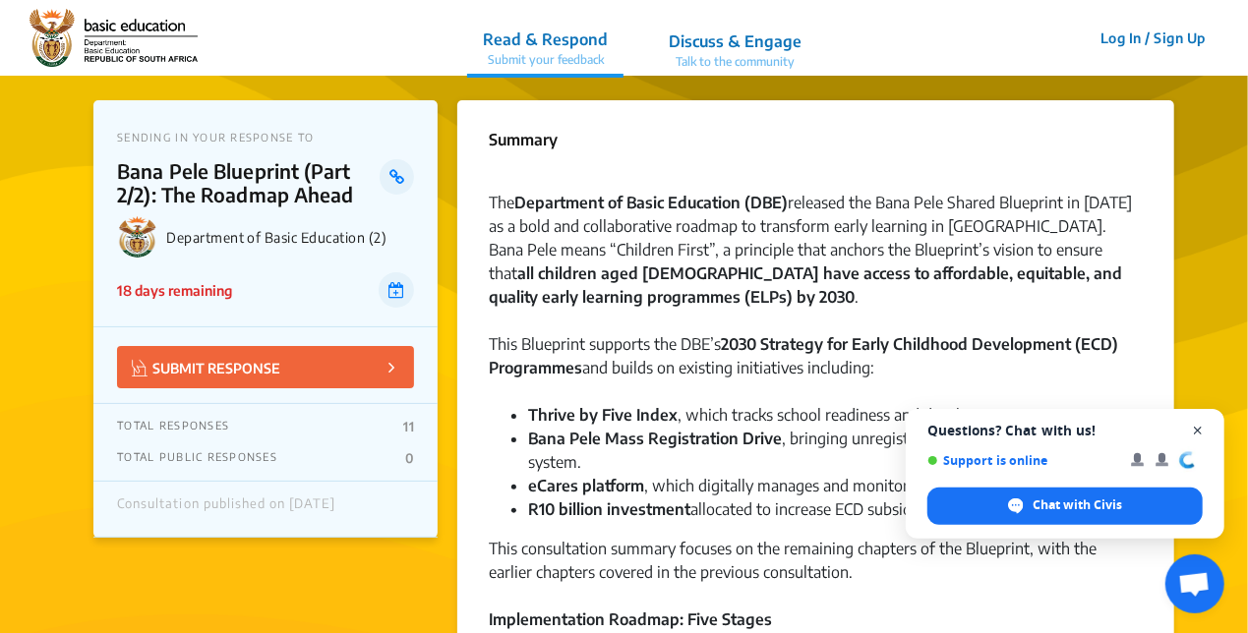
click at [1200, 426] on span "Close chat" at bounding box center [1198, 431] width 25 height 25
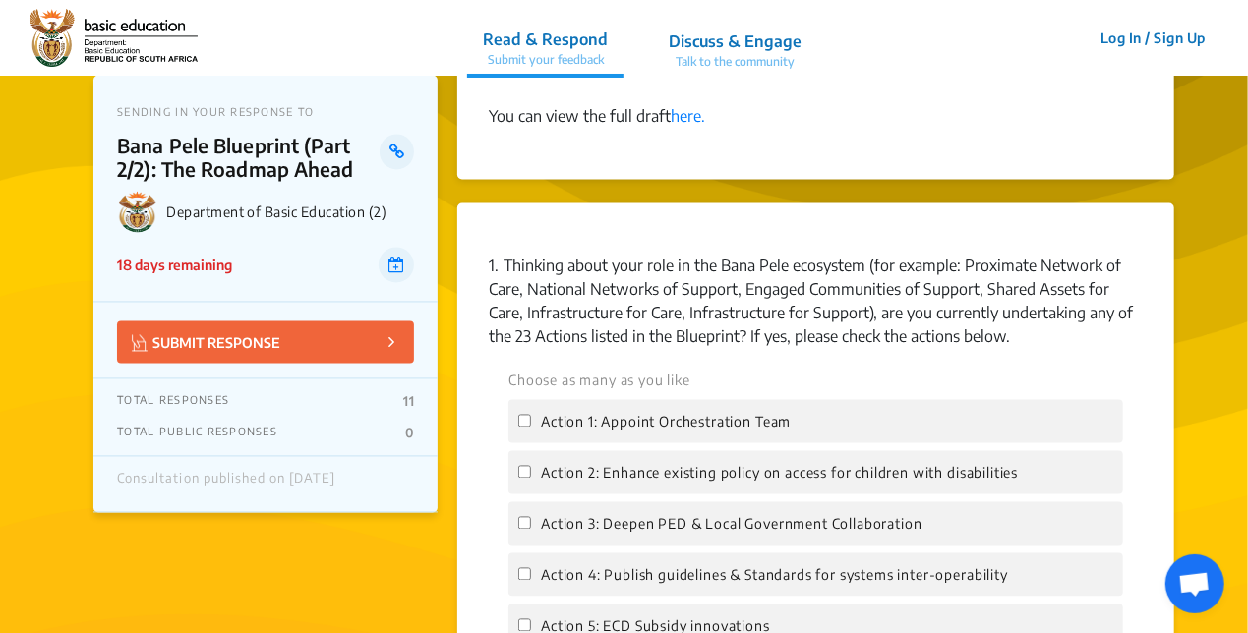
scroll to position [1869, 0]
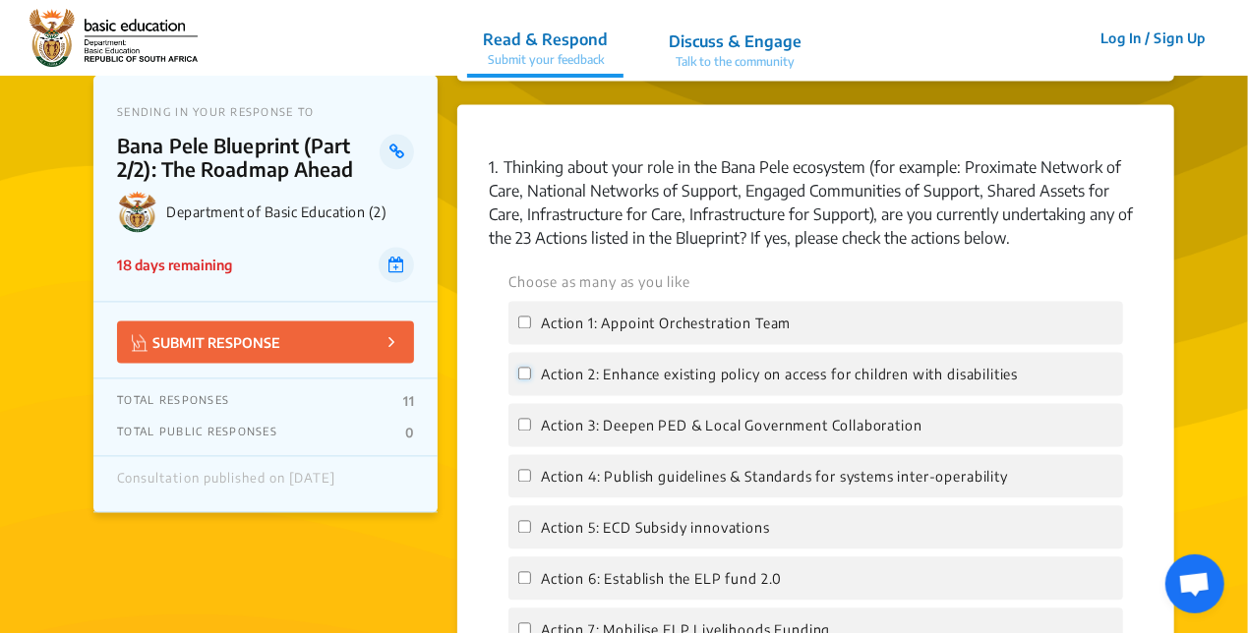
click at [523, 368] on input "Action 2: Enhance existing policy on access for children with disabilities" at bounding box center [524, 374] width 13 height 13
checkbox input "true"
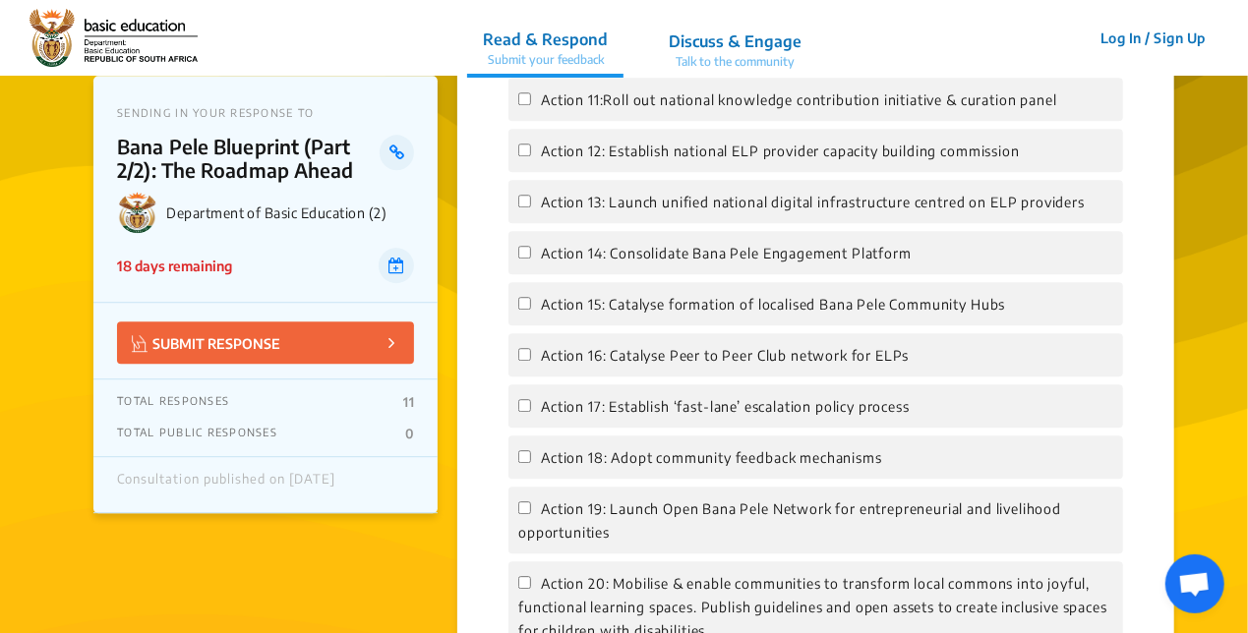
scroll to position [2656, 0]
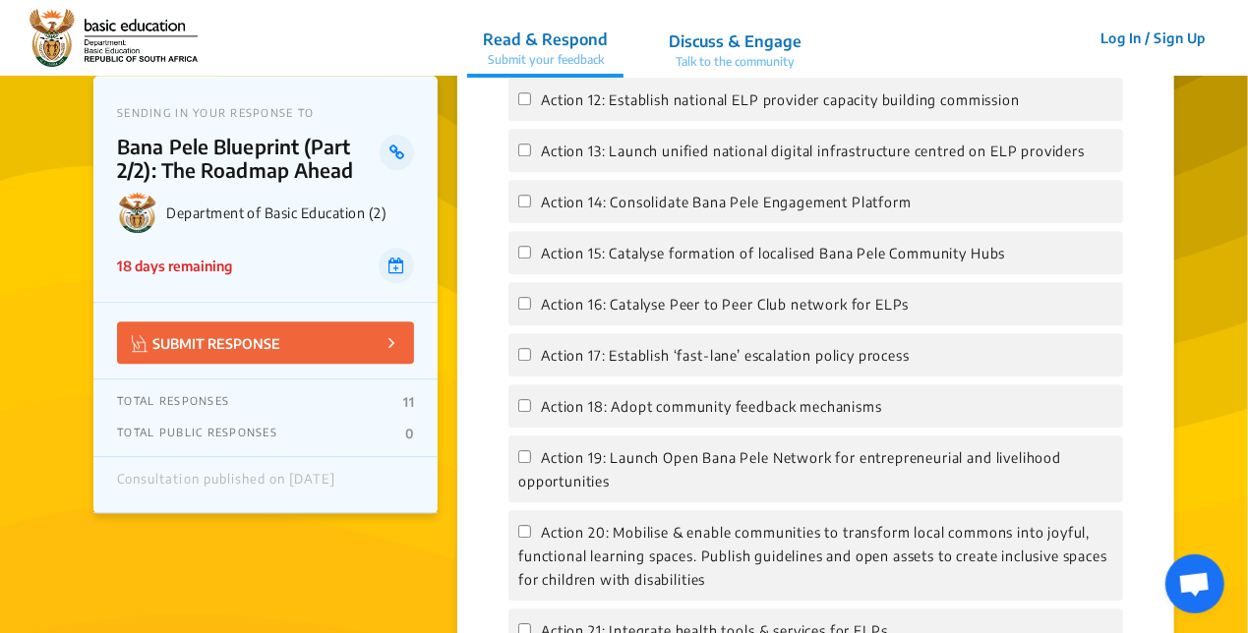
drag, startPoint x: 892, startPoint y: 389, endPoint x: 1200, endPoint y: 465, distance: 317.3
click at [1200, 465] on app-consultation-profile "SENDING IN YOUR RESPONSE TO Bana Pele Blueprint (Part 2/2): The Roadmap Ahead D…" at bounding box center [624, 109] width 1248 height 5379
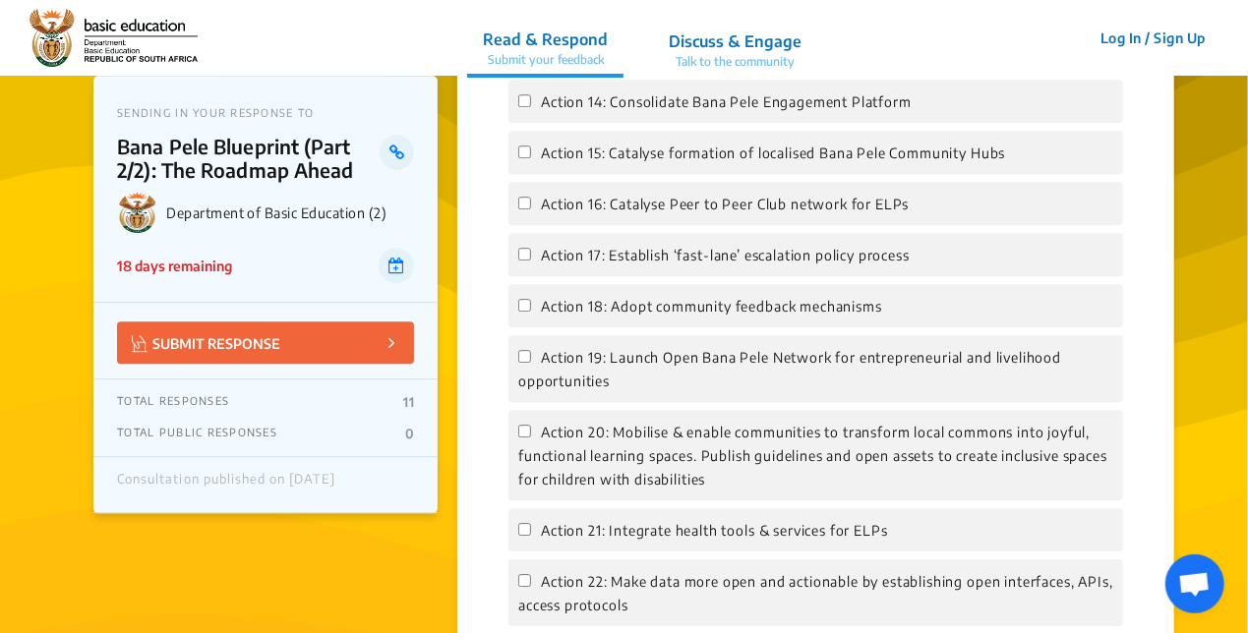
scroll to position [2853, 0]
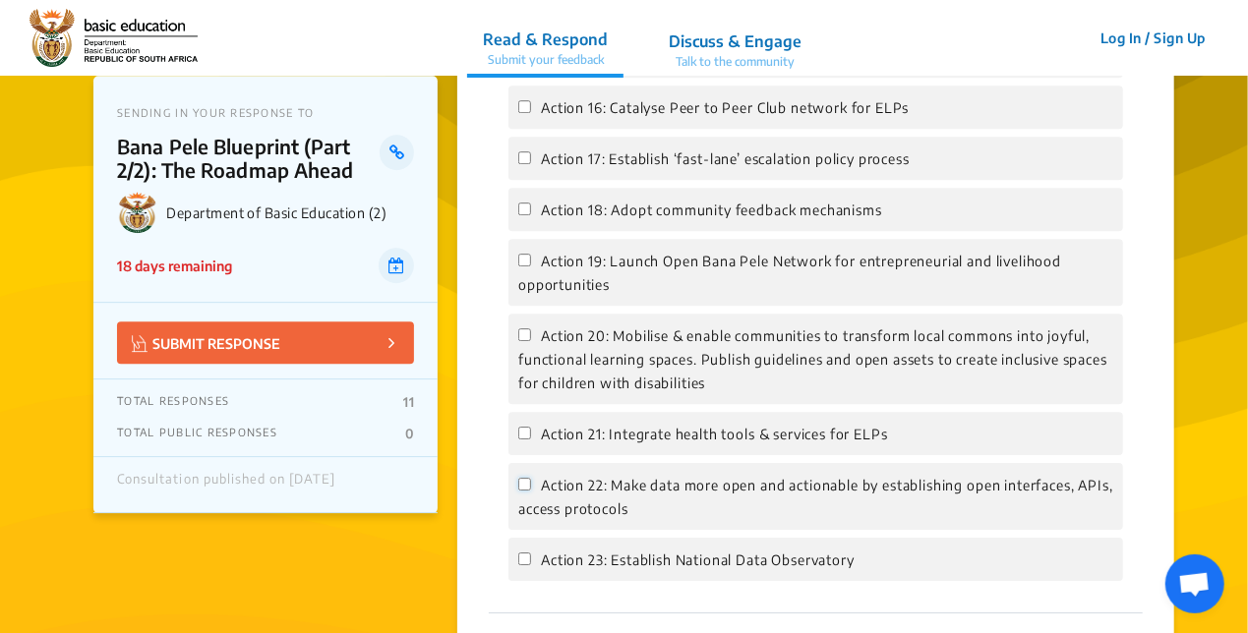
click at [523, 478] on input "Action 22: Make data more open and actionable by establishing open interfaces, …" at bounding box center [524, 484] width 13 height 13
checkbox input "true"
click at [521, 553] on input "Action 23: Establish National Data Observatory" at bounding box center [524, 559] width 13 height 13
checkbox input "true"
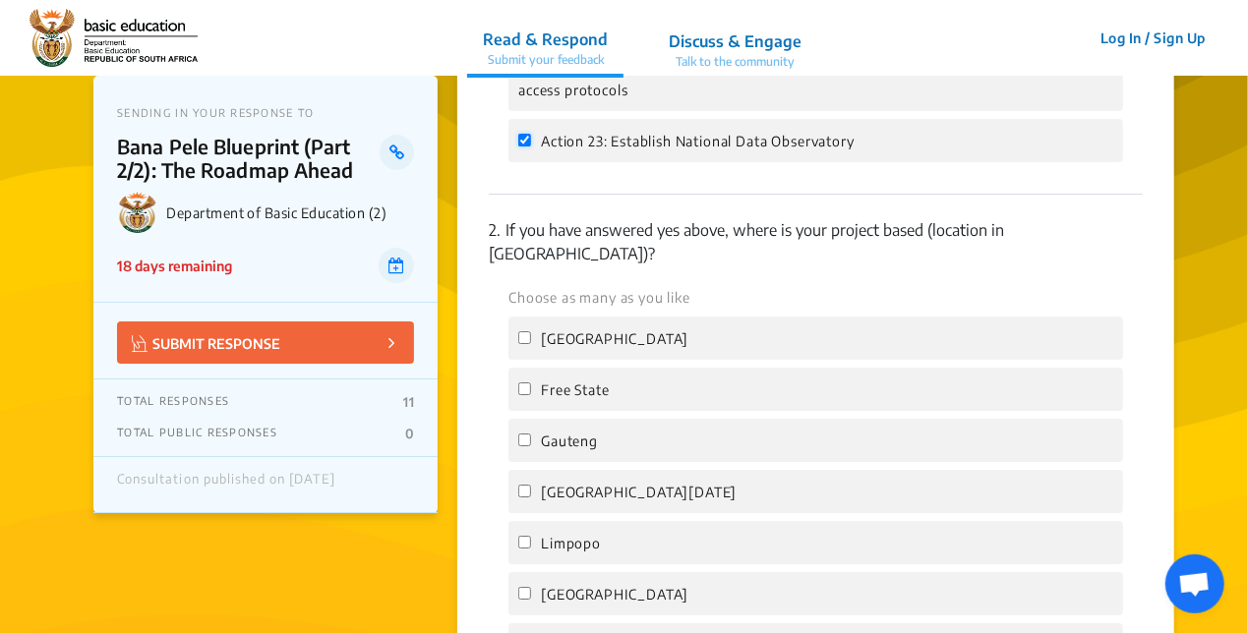
scroll to position [3541, 0]
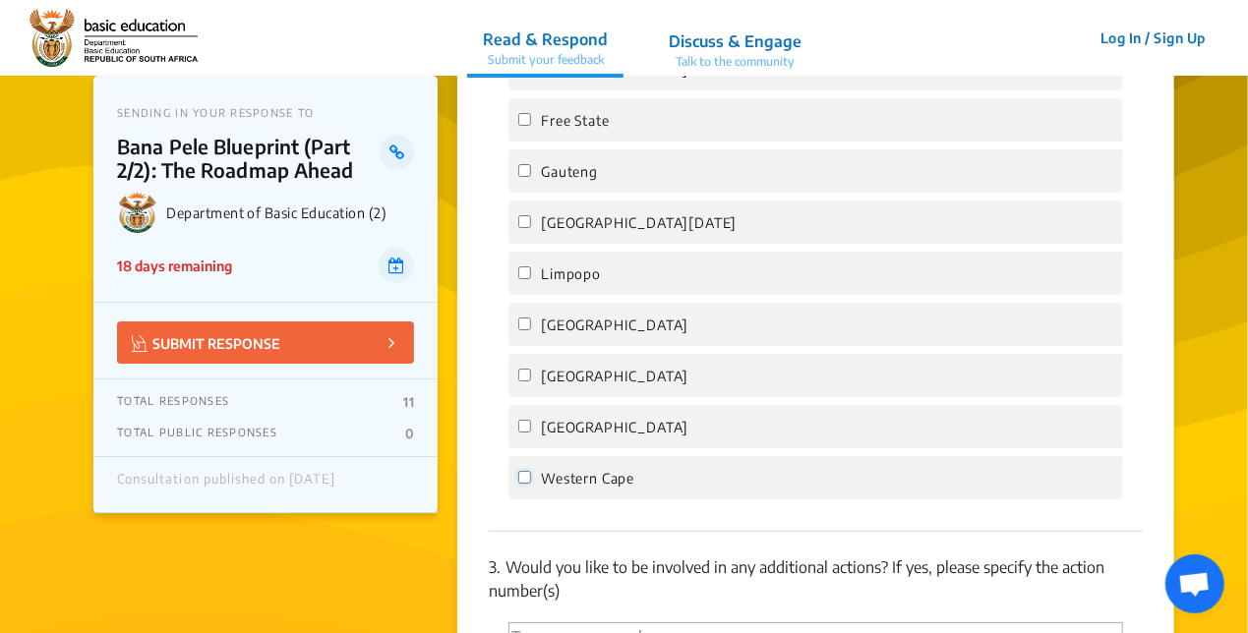
click at [519, 471] on input "Western Cape" at bounding box center [524, 477] width 13 height 13
checkbox input "true"
click at [523, 420] on input "Northern Cape" at bounding box center [524, 426] width 13 height 13
checkbox input "true"
click at [519, 364] on label "North West" at bounding box center [603, 376] width 170 height 24
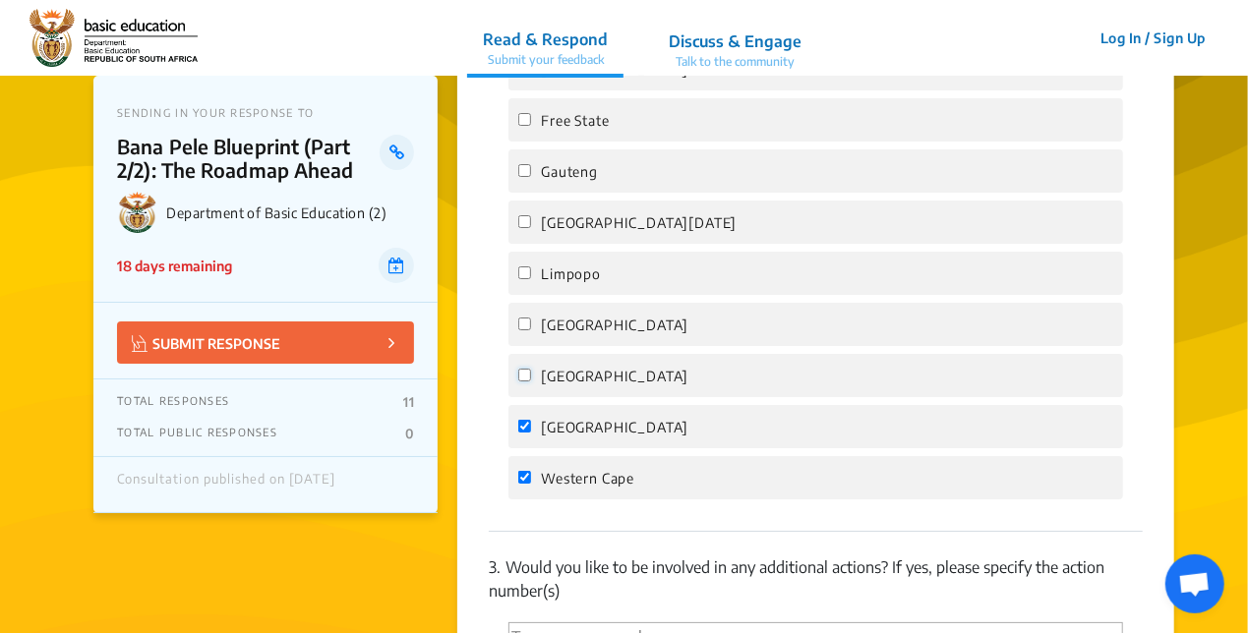
click at [519, 369] on input "North West" at bounding box center [524, 375] width 13 height 13
checkbox input "true"
click at [524, 318] on input "Mpumalanga" at bounding box center [524, 324] width 13 height 13
checkbox input "true"
click at [522, 267] on input "Limpopo" at bounding box center [524, 273] width 13 height 13
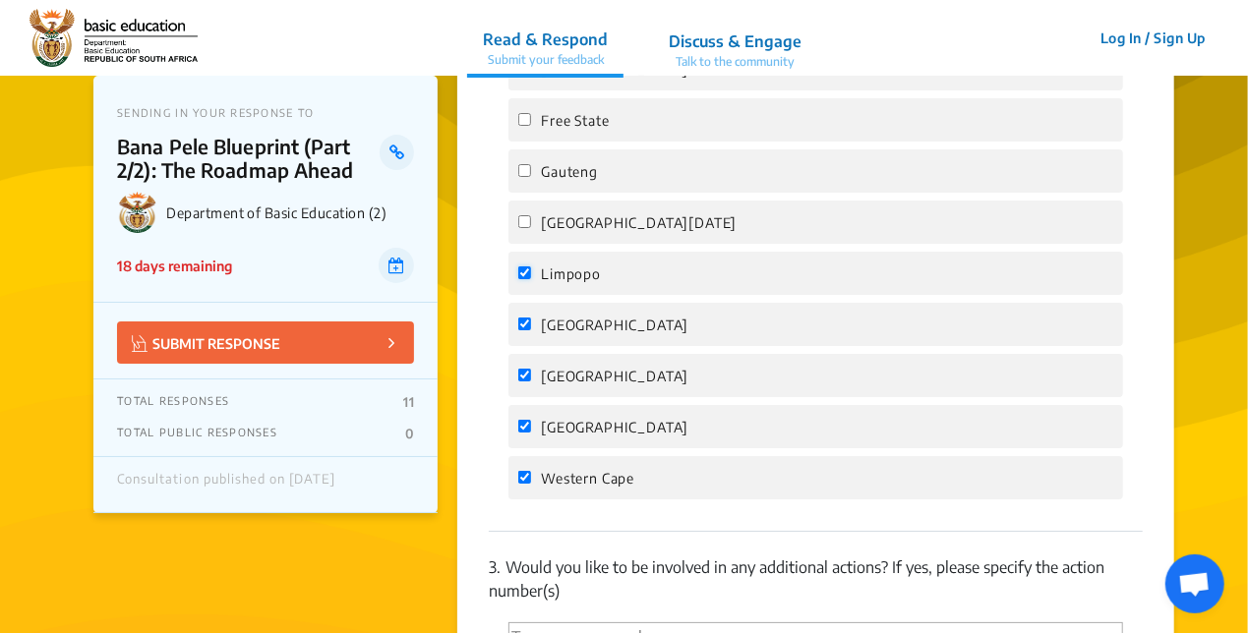
checkbox input "true"
click at [524, 215] on input "KwaZulu Natal" at bounding box center [524, 221] width 13 height 13
checkbox input "true"
click at [526, 164] on input "Gauteng" at bounding box center [524, 170] width 13 height 13
checkbox input "true"
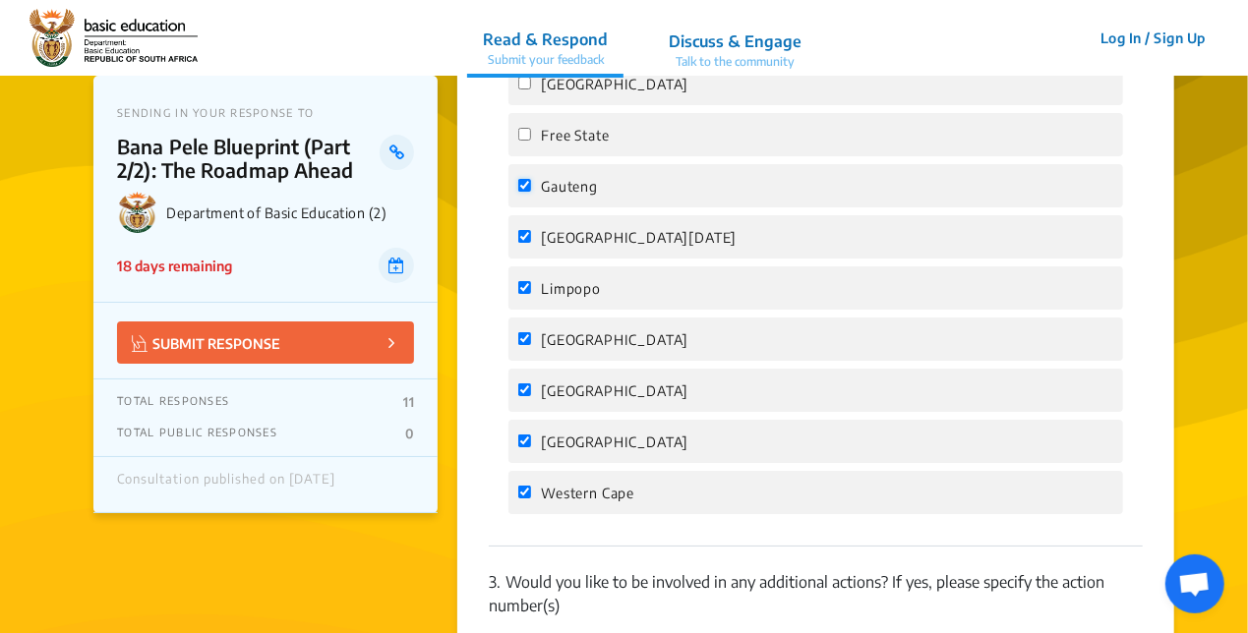
scroll to position [3246, 0]
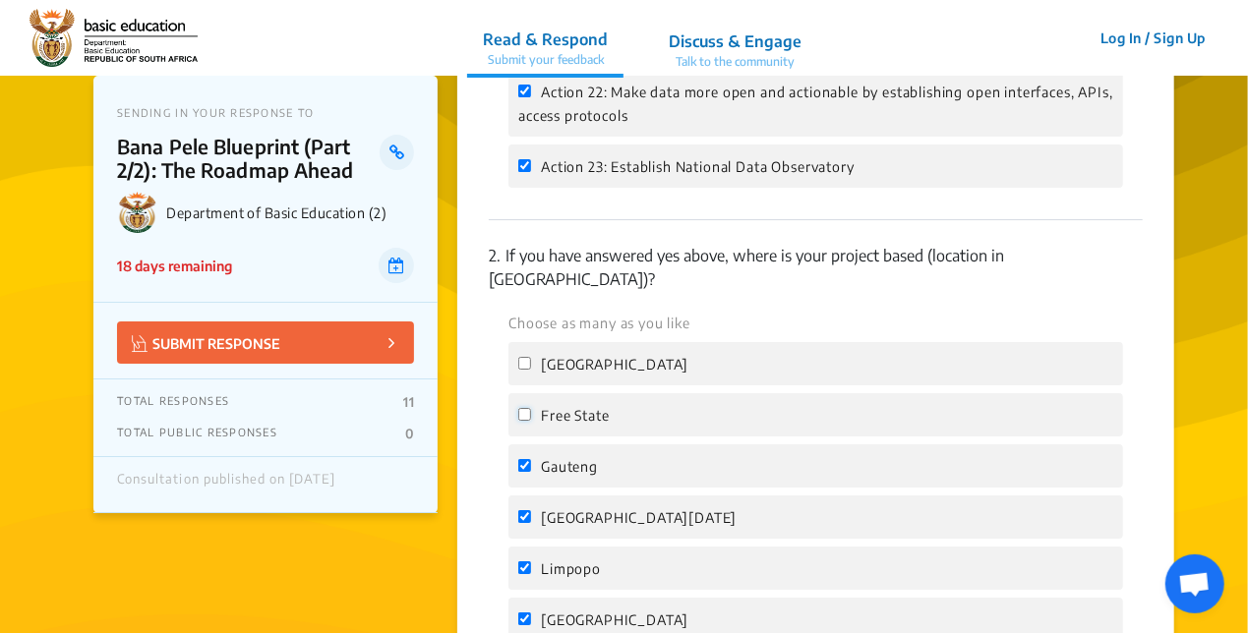
drag, startPoint x: 527, startPoint y: 367, endPoint x: 518, endPoint y: 320, distance: 48.0
click at [524, 403] on label "Free State" at bounding box center [563, 415] width 90 height 24
click at [524, 408] on input "Free State" at bounding box center [524, 414] width 13 height 13
checkbox input "true"
click at [519, 357] on input "Eastern Cape" at bounding box center [524, 363] width 13 height 13
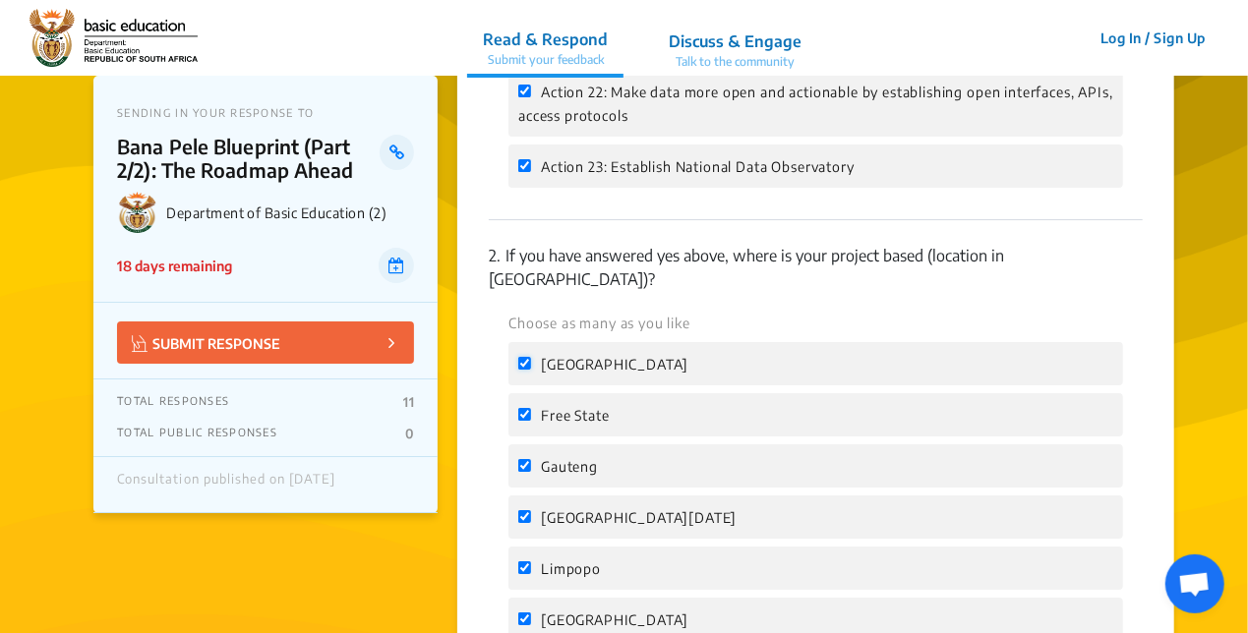
checkbox input "true"
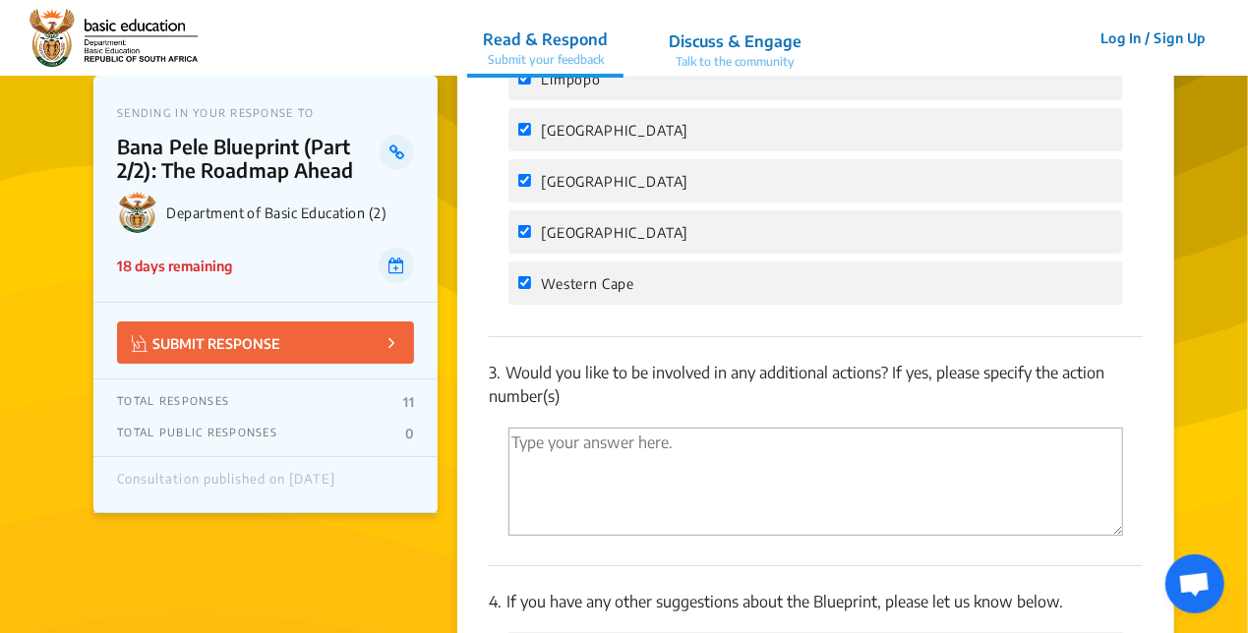
scroll to position [3738, 0]
drag, startPoint x: 695, startPoint y: 395, endPoint x: 565, endPoint y: 517, distance: 178.9
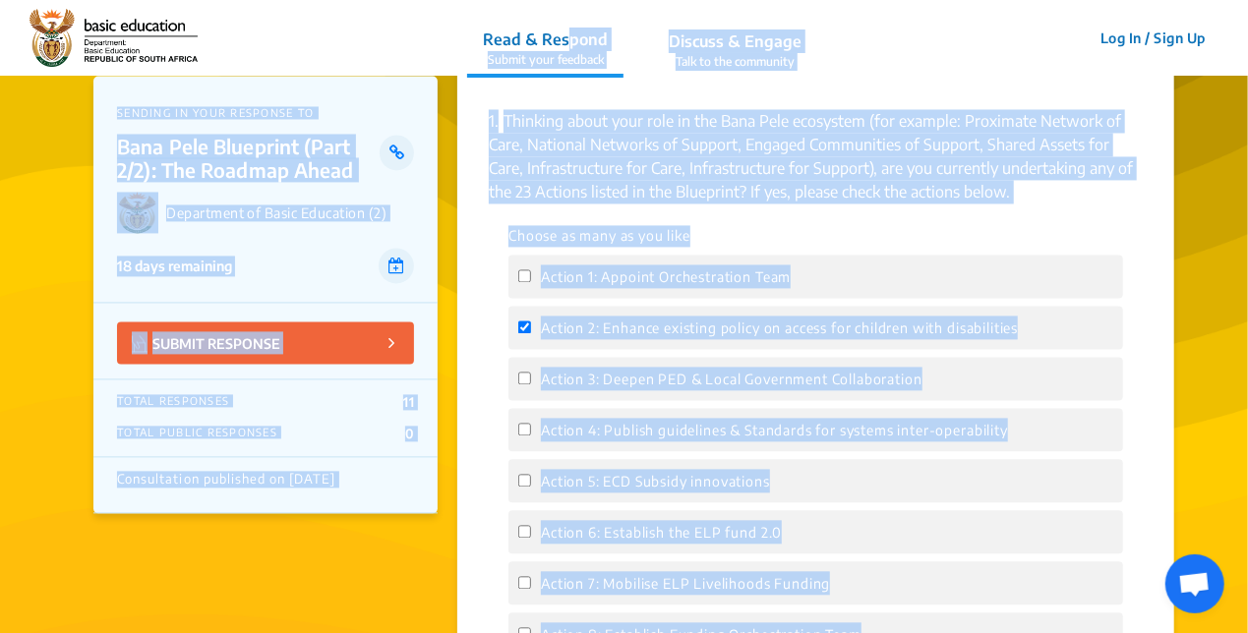
scroll to position [1857, 0]
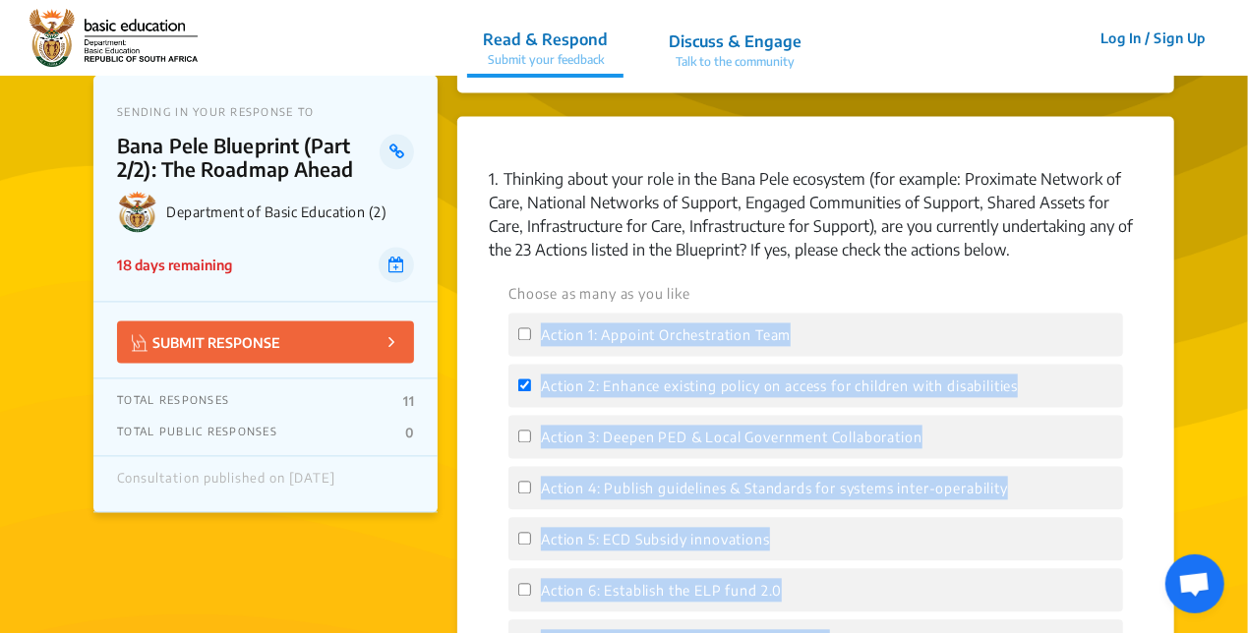
drag, startPoint x: 893, startPoint y: 446, endPoint x: 527, endPoint y: 312, distance: 389.6
drag, startPoint x: 527, startPoint y: 312, endPoint x: 552, endPoint y: 313, distance: 24.6
copy div "Action 1: Appoint Orchestration Team Action 2: Enhance existing policy on acces…"
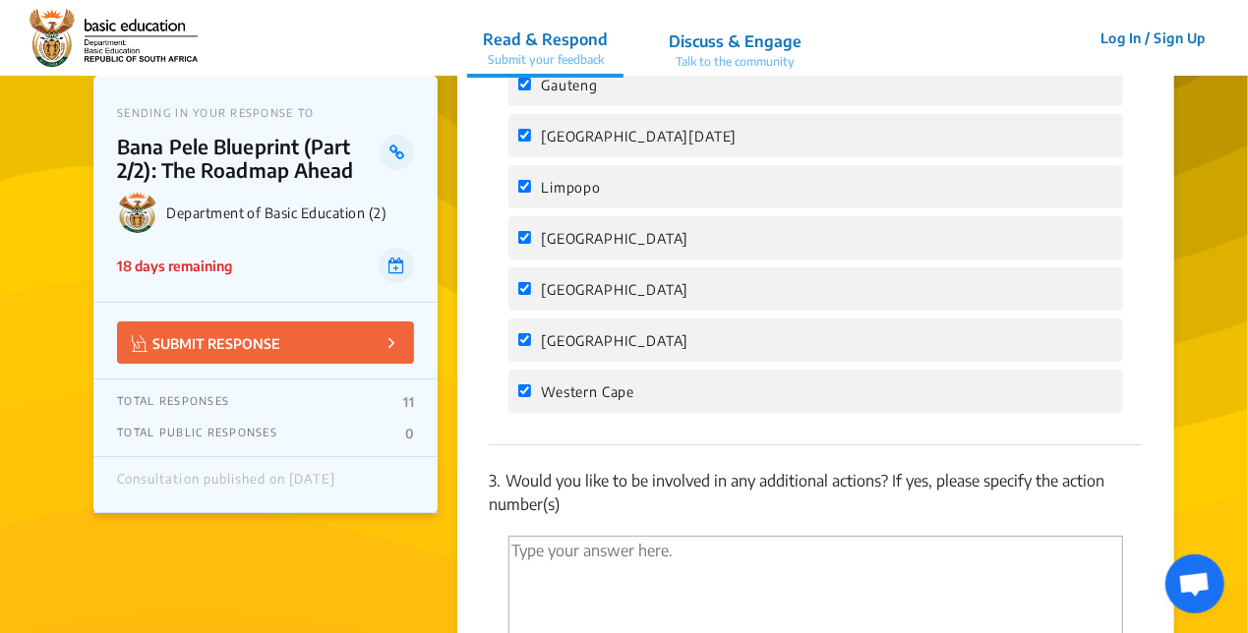
scroll to position [3923, 0]
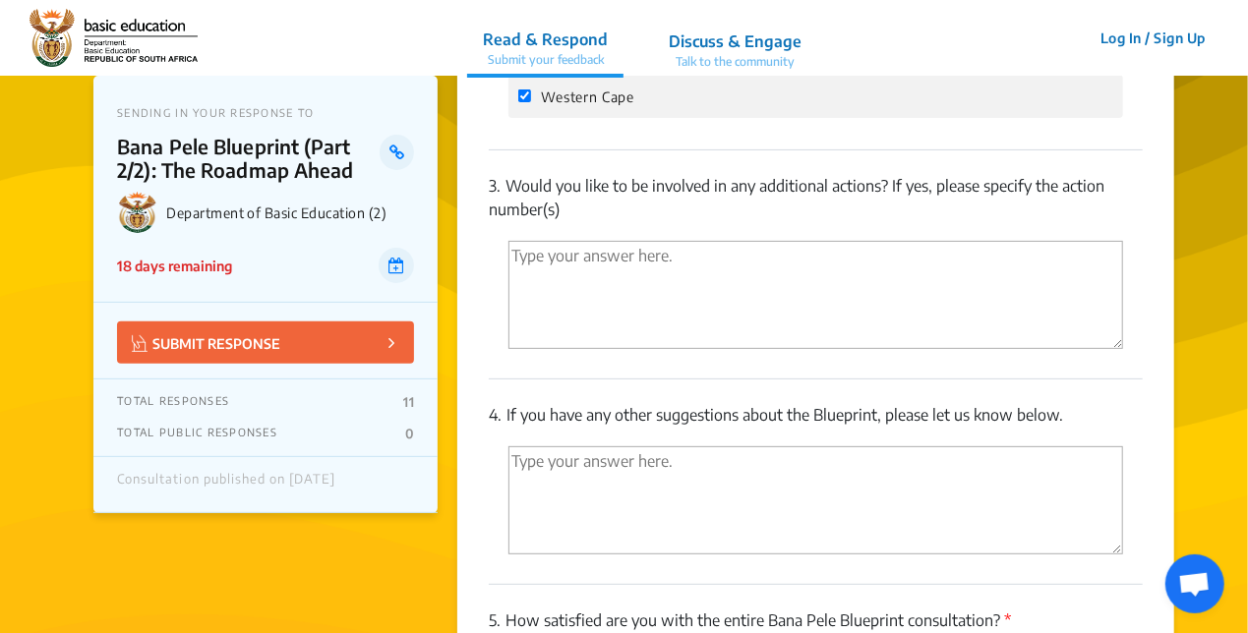
click at [622, 241] on textarea "'Type your answer here.' | translate" at bounding box center [816, 295] width 615 height 108
click at [523, 244] on textarea "For UNICEF, the following actions fall naturally under our scope of work:" at bounding box center [816, 295] width 615 height 108
click at [1052, 241] on textarea "For UNICEF, the following actions fall naturally under our scope of work:" at bounding box center [816, 295] width 615 height 108
paste textarea "Action 2: Enhance existing policy on access for children with disabilities (Adv…"
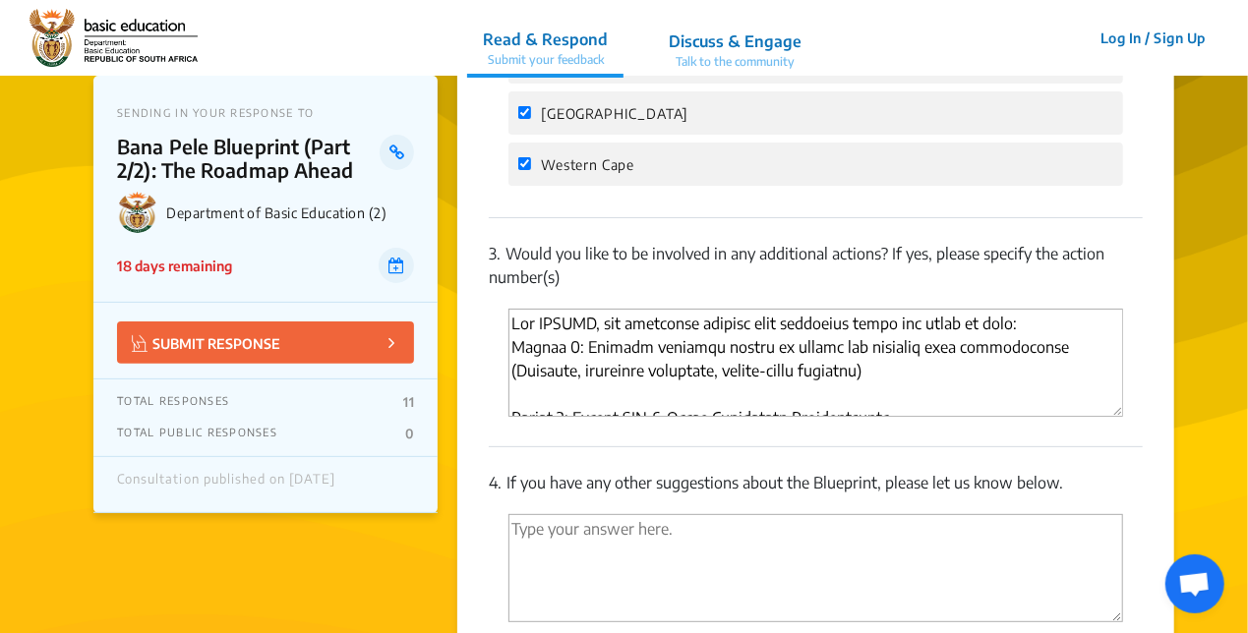
scroll to position [3824, 0]
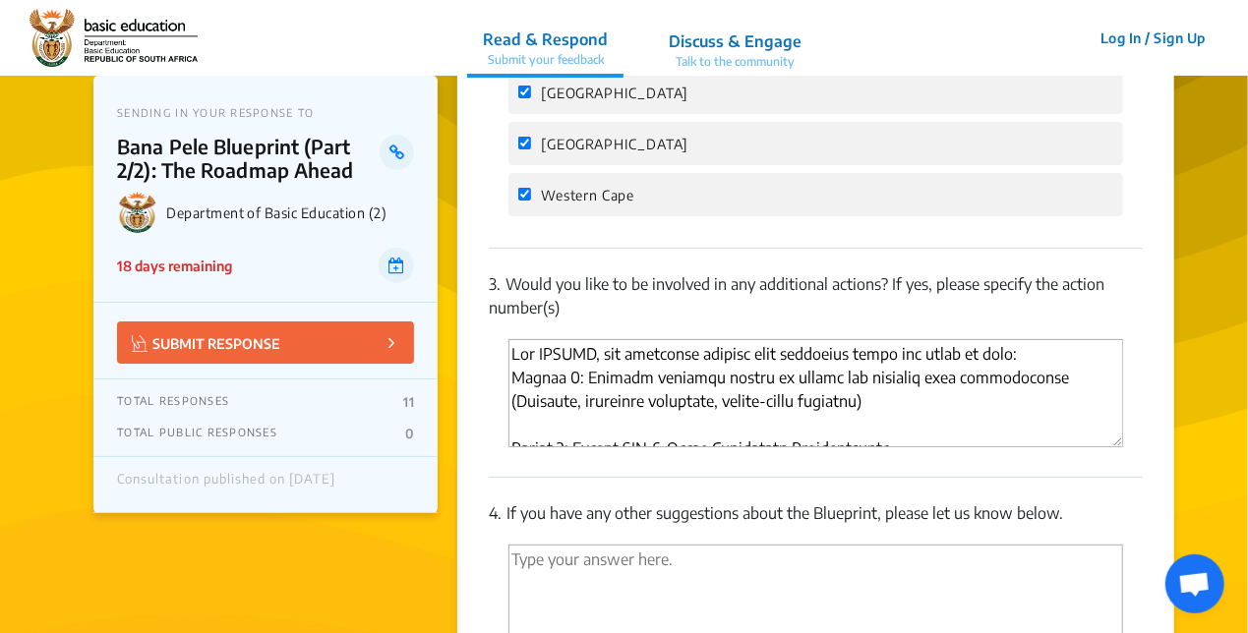
click at [559, 375] on textarea "'Type your answer here.' | translate" at bounding box center [816, 393] width 615 height 108
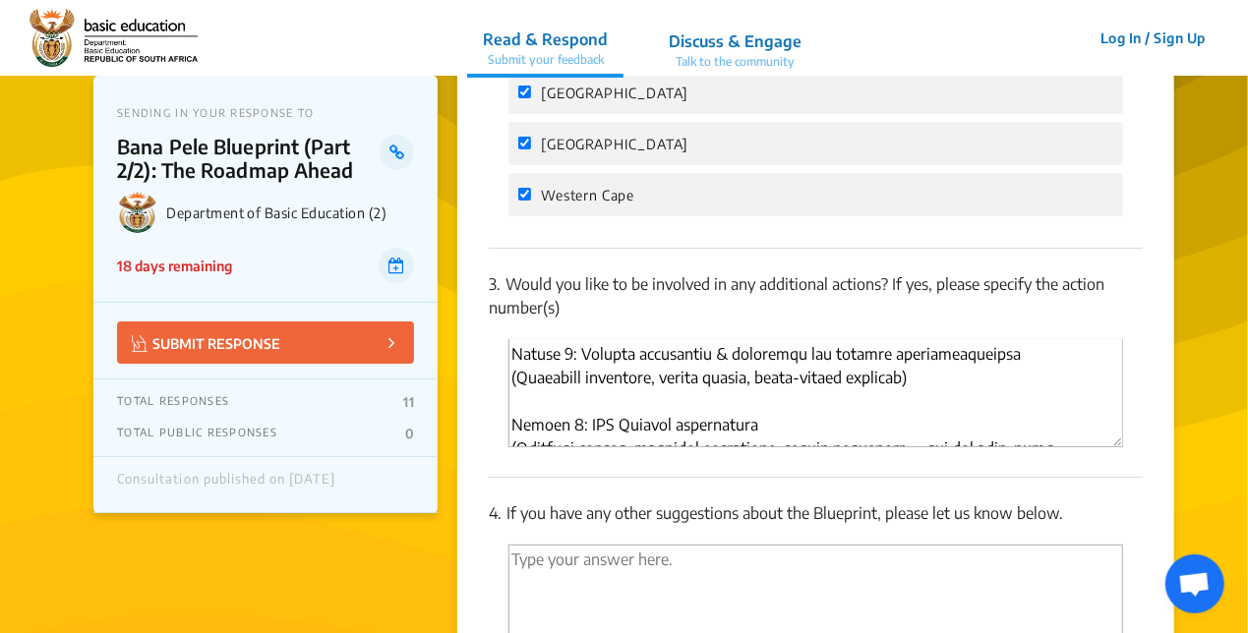
scroll to position [98, 0]
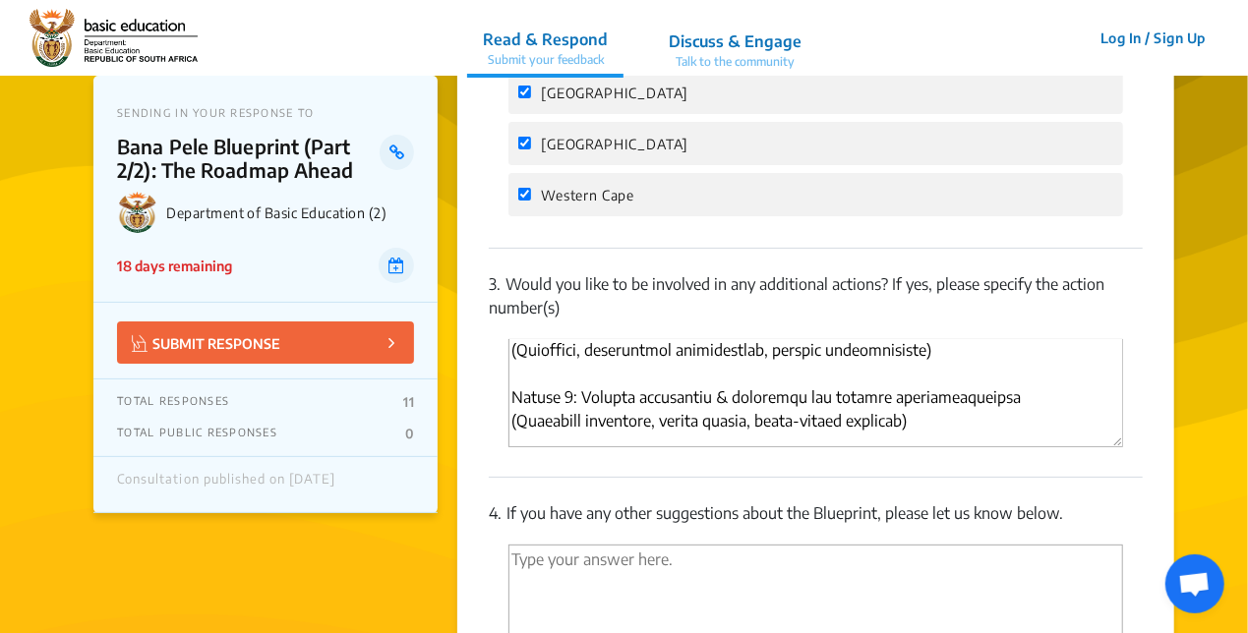
click at [552, 339] on textarea "'Type your answer here.' | translate" at bounding box center [816, 393] width 615 height 108
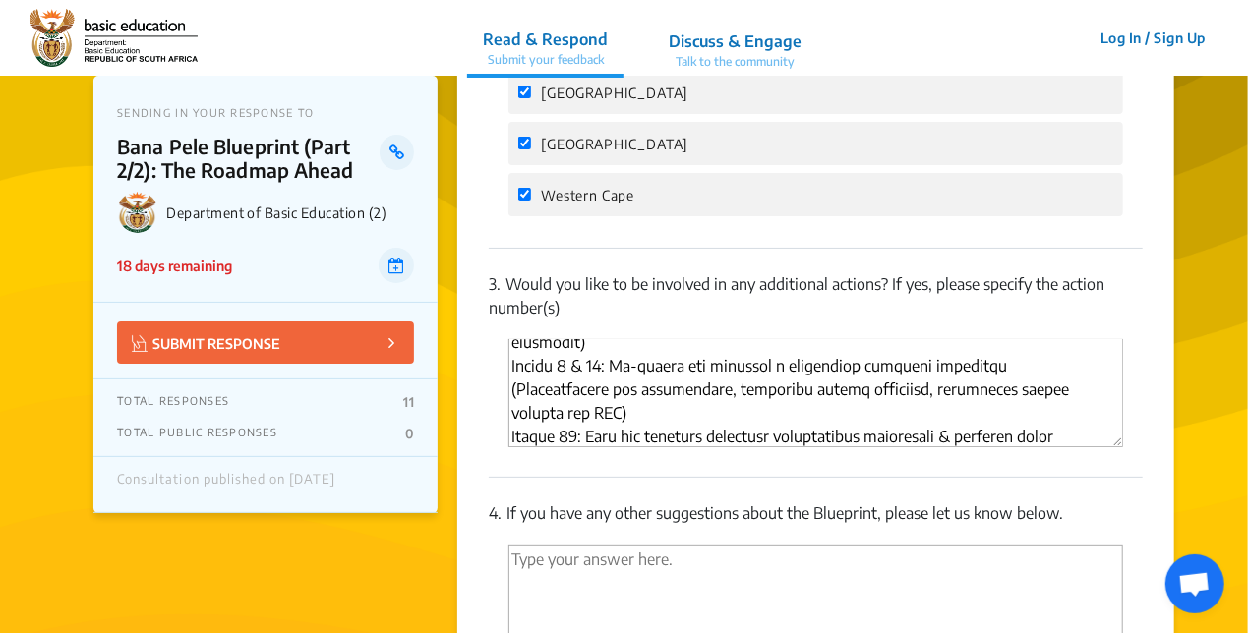
scroll to position [248, 0]
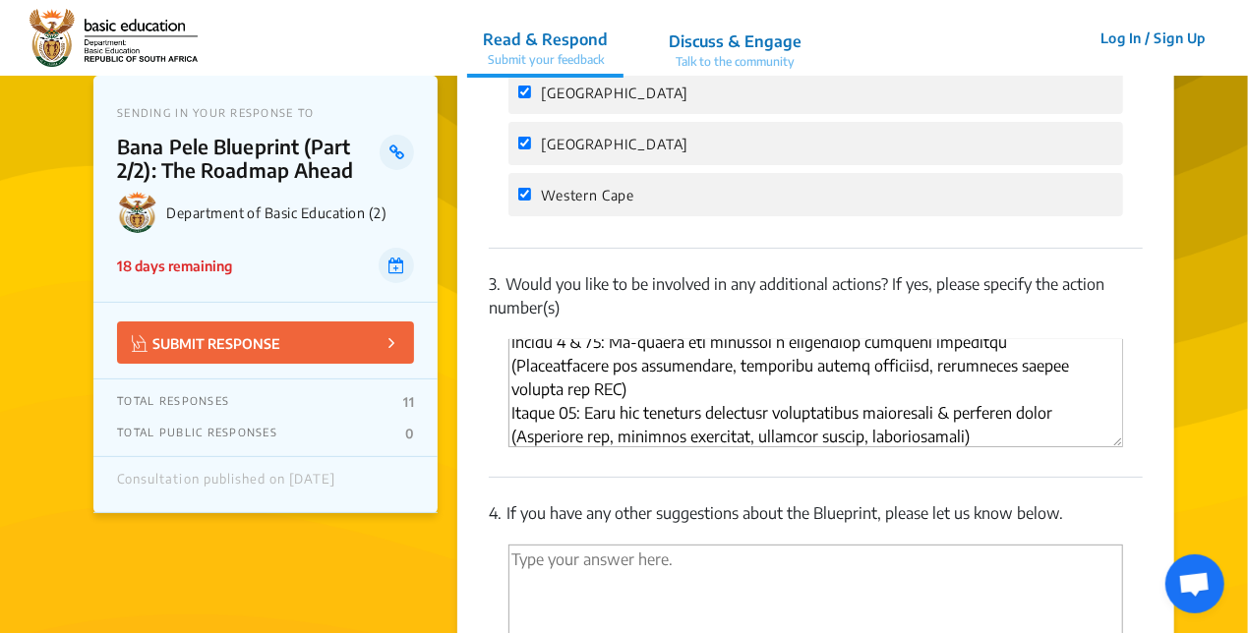
drag, startPoint x: 595, startPoint y: 364, endPoint x: 518, endPoint y: 364, distance: 76.7
click at [518, 364] on textarea "'Type your answer here.' | translate" at bounding box center [816, 393] width 615 height 108
click at [742, 381] on textarea "'Type your answer here.' | translate" at bounding box center [816, 393] width 615 height 108
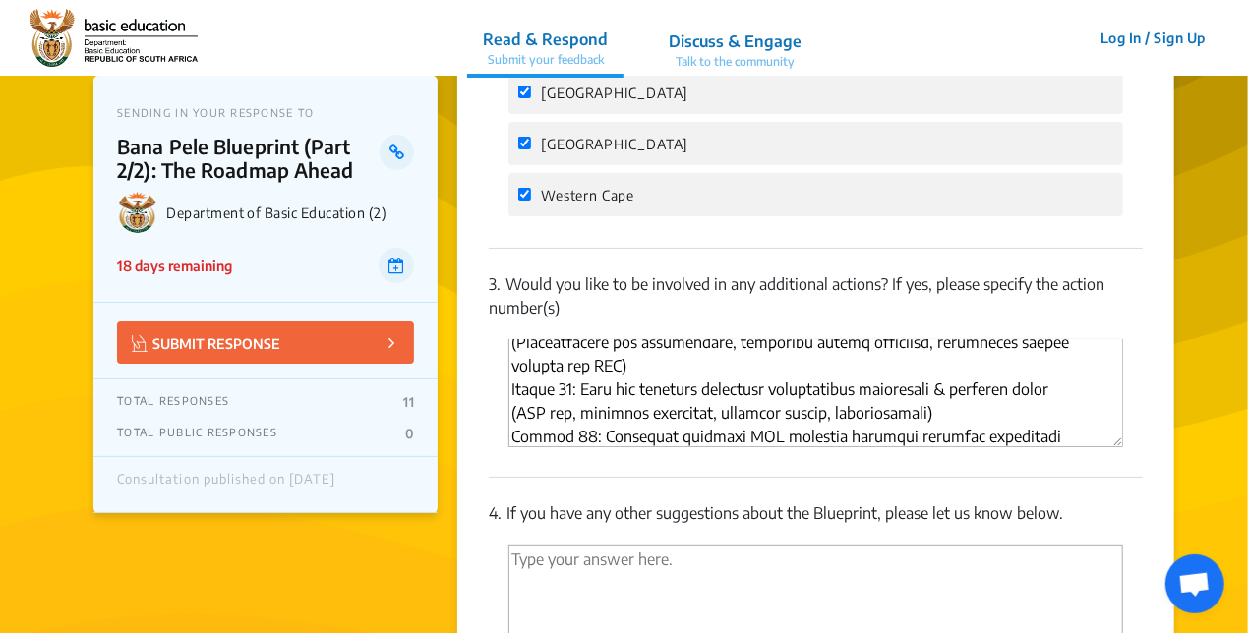
click at [950, 385] on textarea "'Type your answer here.' | translate" at bounding box center [816, 393] width 615 height 108
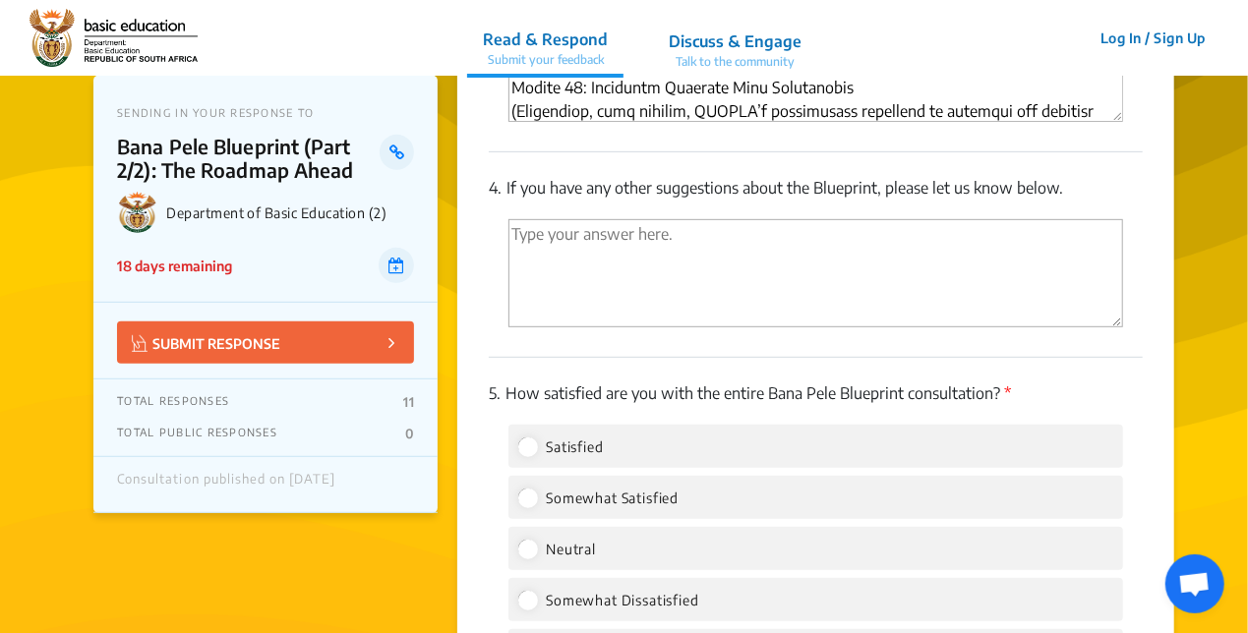
scroll to position [4119, 0]
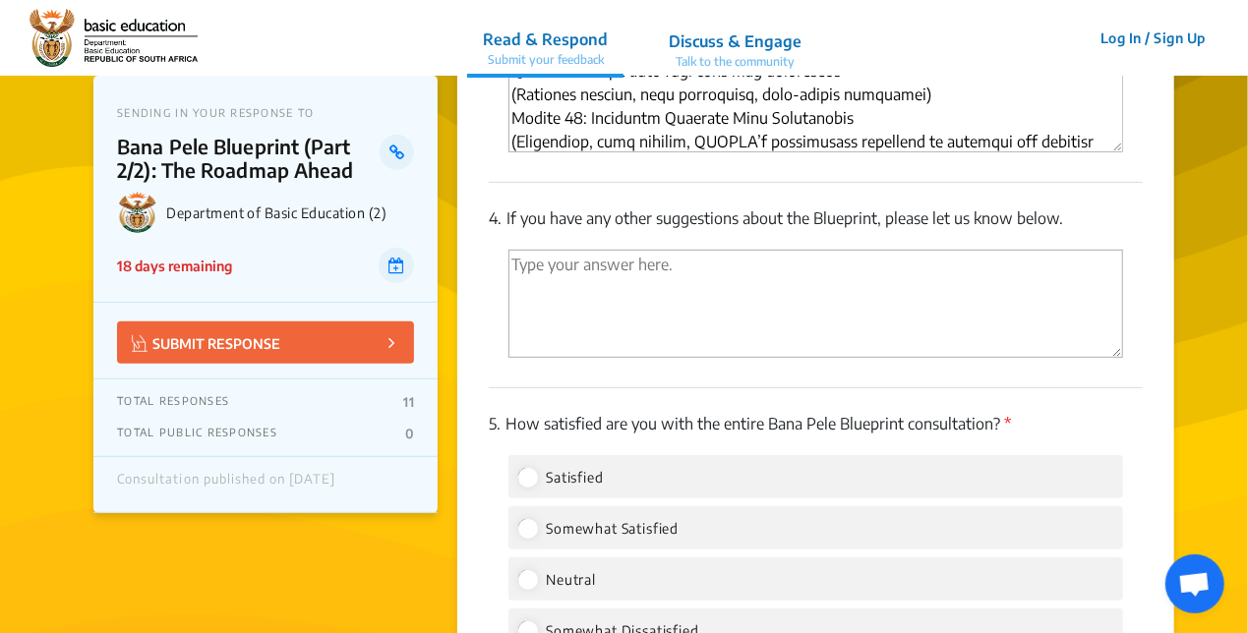
type textarea "For UNICEF, the following actions fall naturally under our scope of work: Actio…"
click at [530, 519] on input "Somewhat Satisfied" at bounding box center [527, 528] width 18 height 18
radio input "true"
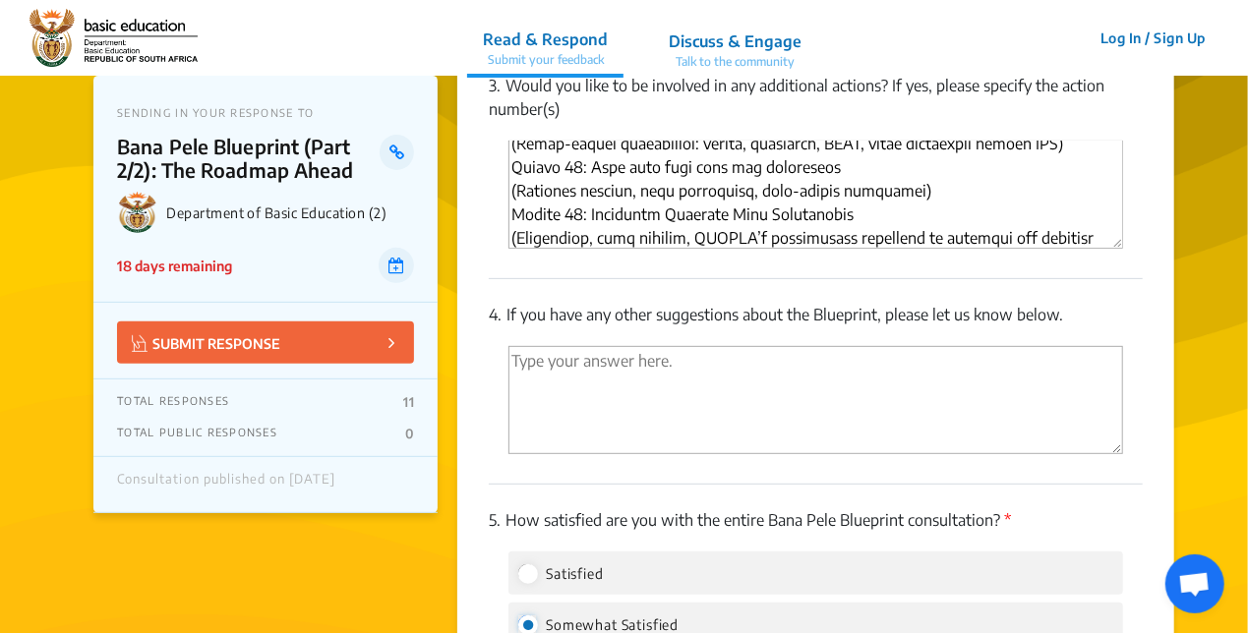
scroll to position [4021, 0]
drag, startPoint x: 1074, startPoint y: 270, endPoint x: 512, endPoint y: 278, distance: 561.7
click at [512, 305] on p "4. If you have any other suggestions about the Blueprint, please let us know be…" at bounding box center [816, 317] width 654 height 24
drag, startPoint x: 999, startPoint y: 268, endPoint x: 509, endPoint y: 260, distance: 490.9
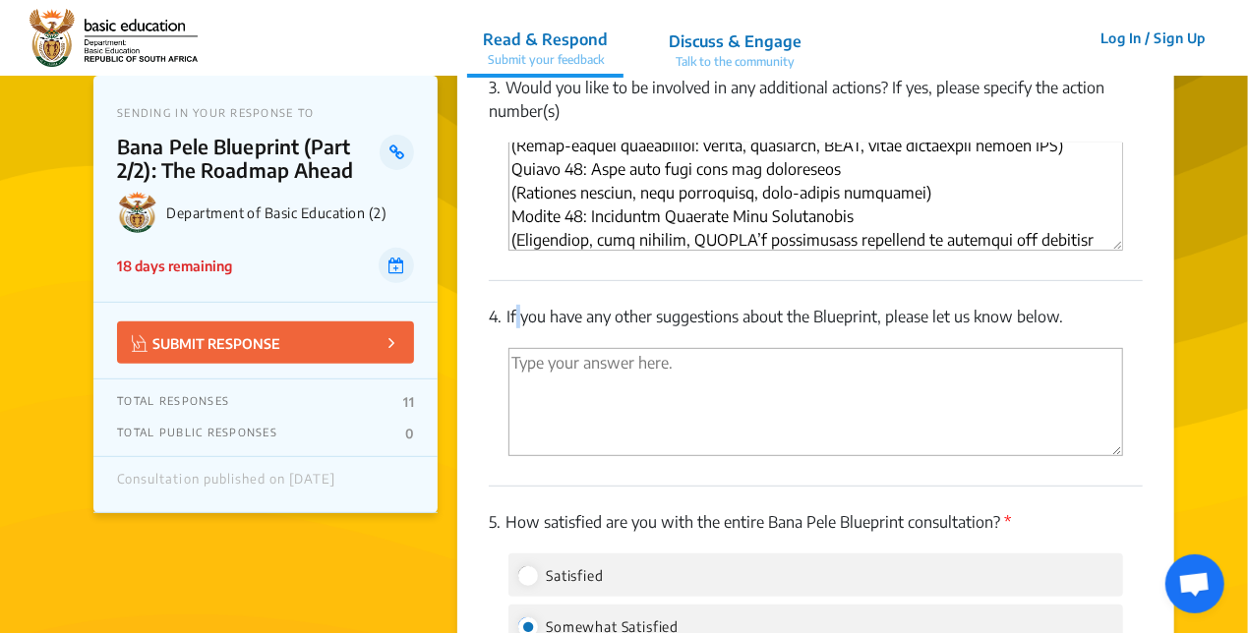
click at [509, 305] on p "4. If you have any other suggestions about the Blueprint, please let us know be…" at bounding box center [816, 317] width 654 height 24
drag, startPoint x: 509, startPoint y: 260, endPoint x: 537, endPoint y: 266, distance: 29.1
copy p "If you have any other suggestions about the Blueprint, please let us know below."
click at [550, 348] on textarea "'Type your answer here.' | translate" at bounding box center [816, 402] width 615 height 108
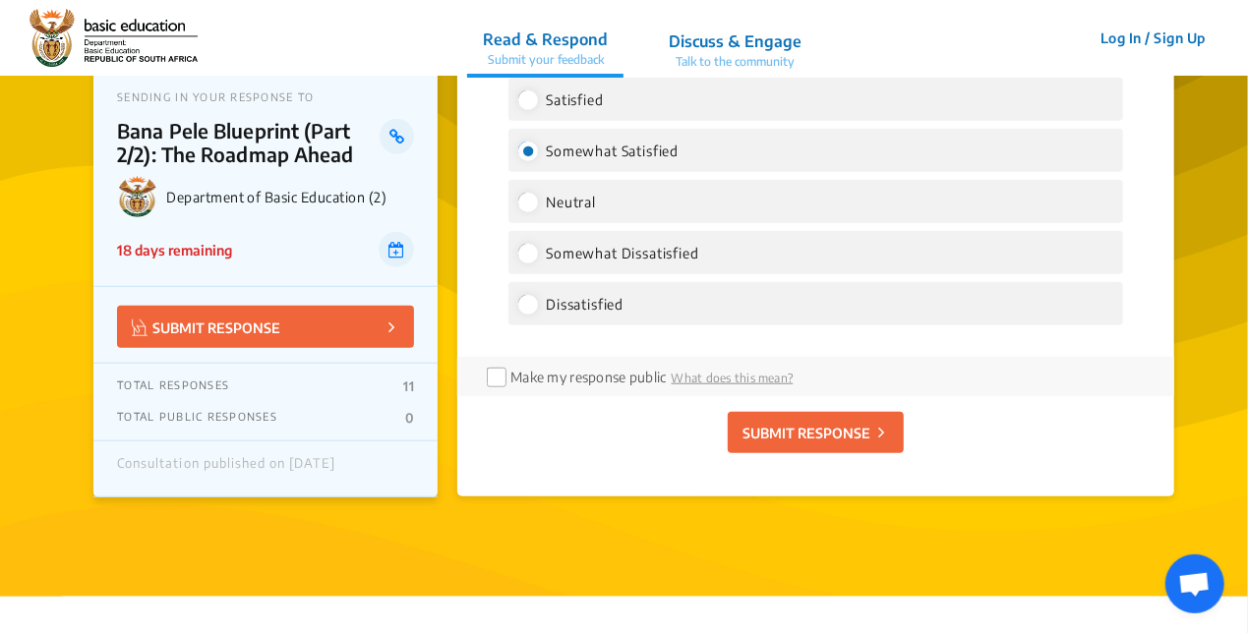
scroll to position [4513, 0]
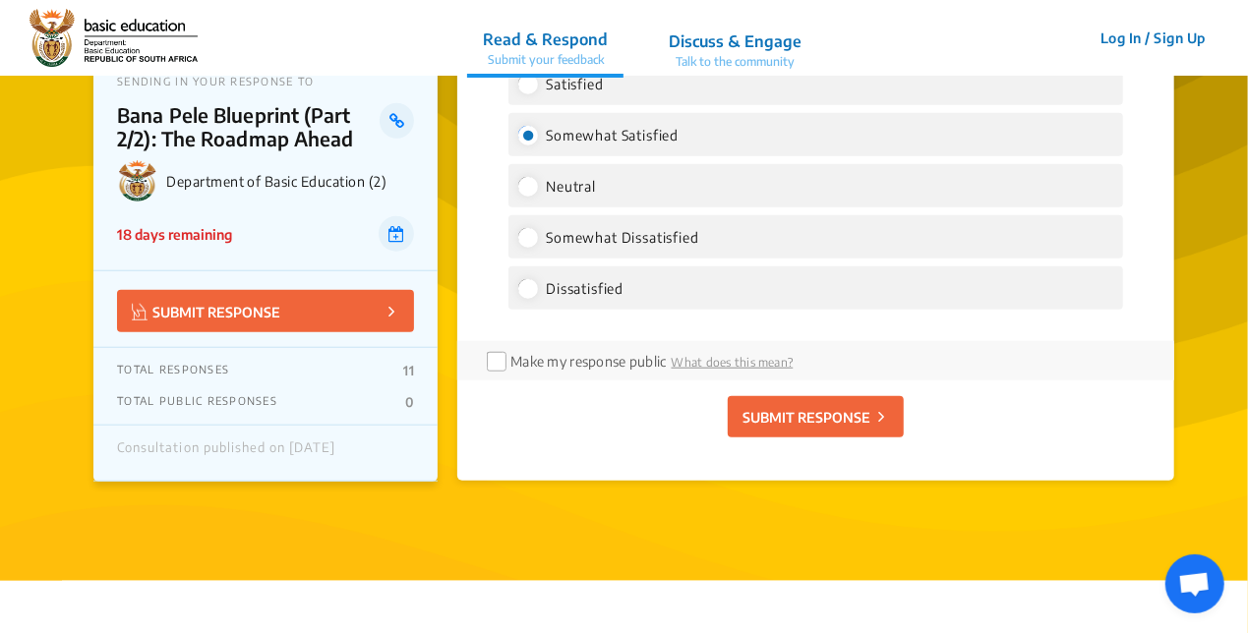
click at [814, 407] on p "SUBMIT RESPONSE" at bounding box center [807, 417] width 128 height 21
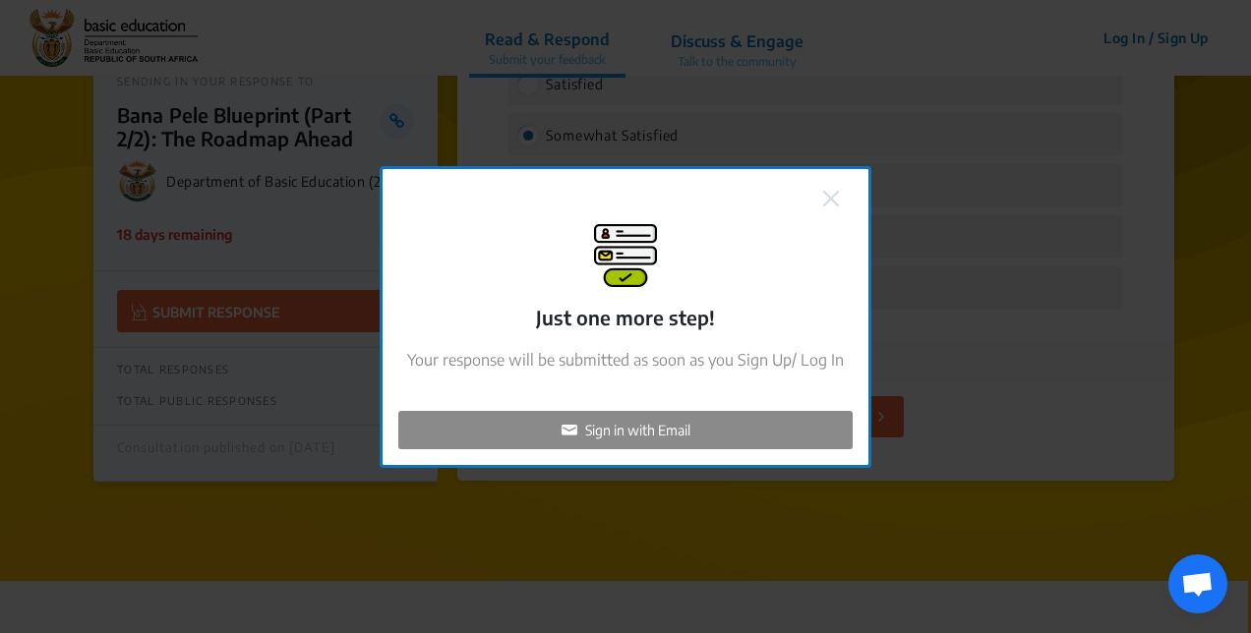
checkbox input "false"
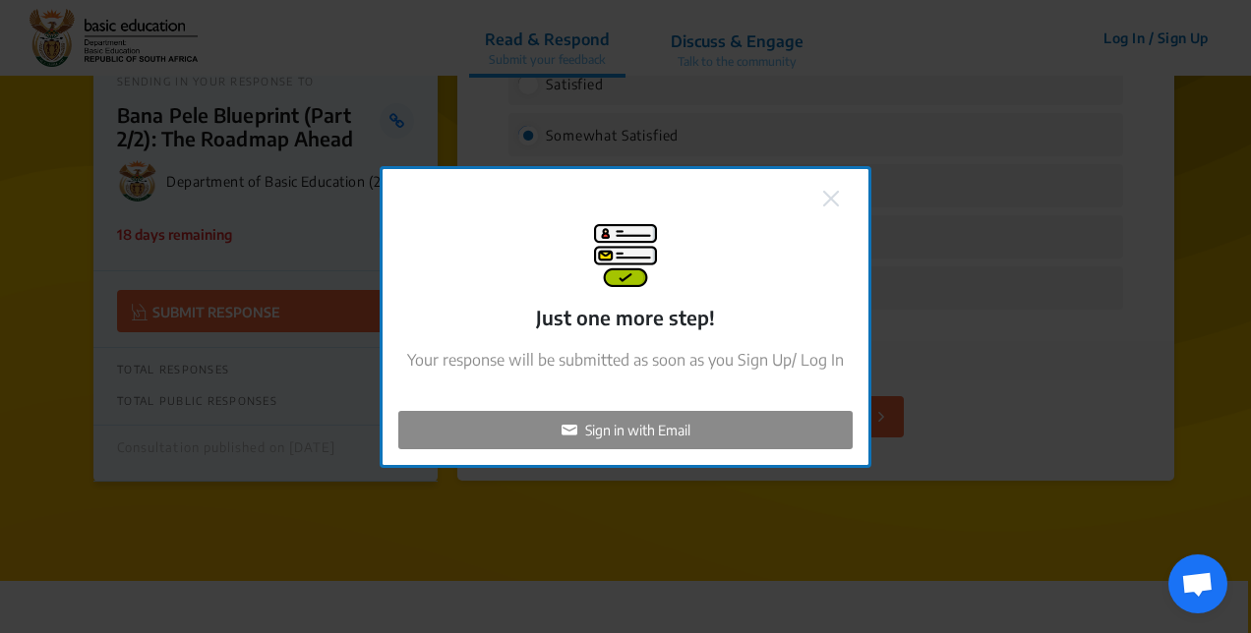
checkbox input "false"
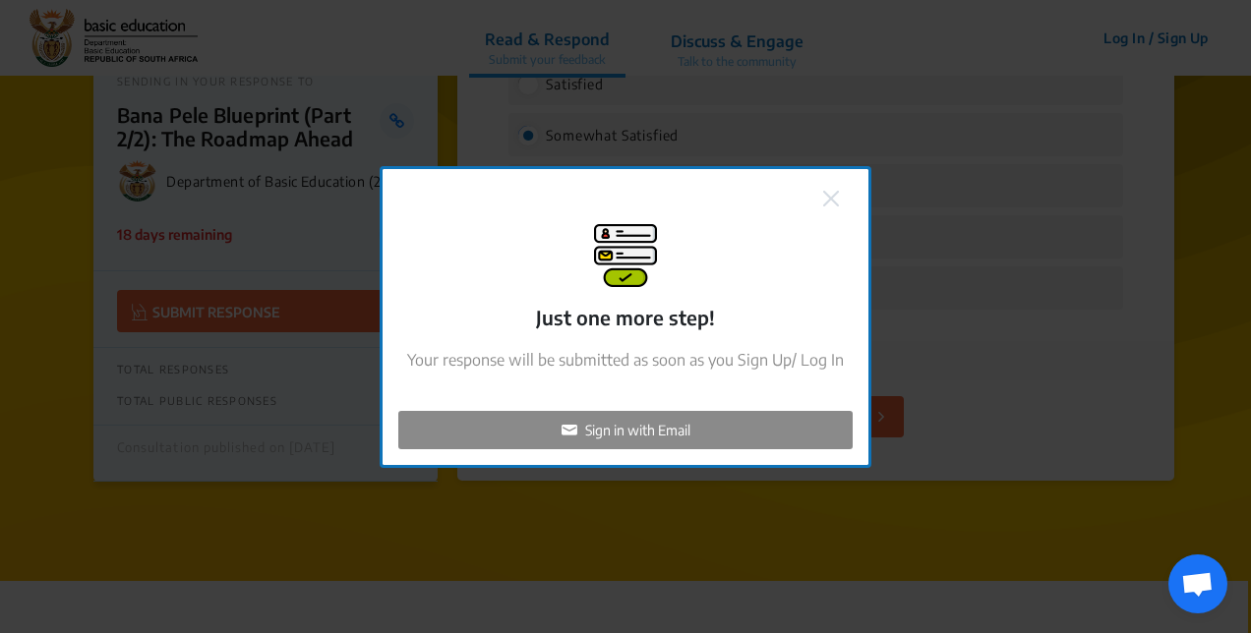
checkbox input "false"
click at [724, 431] on div "Sign in with Email" at bounding box center [625, 430] width 454 height 38
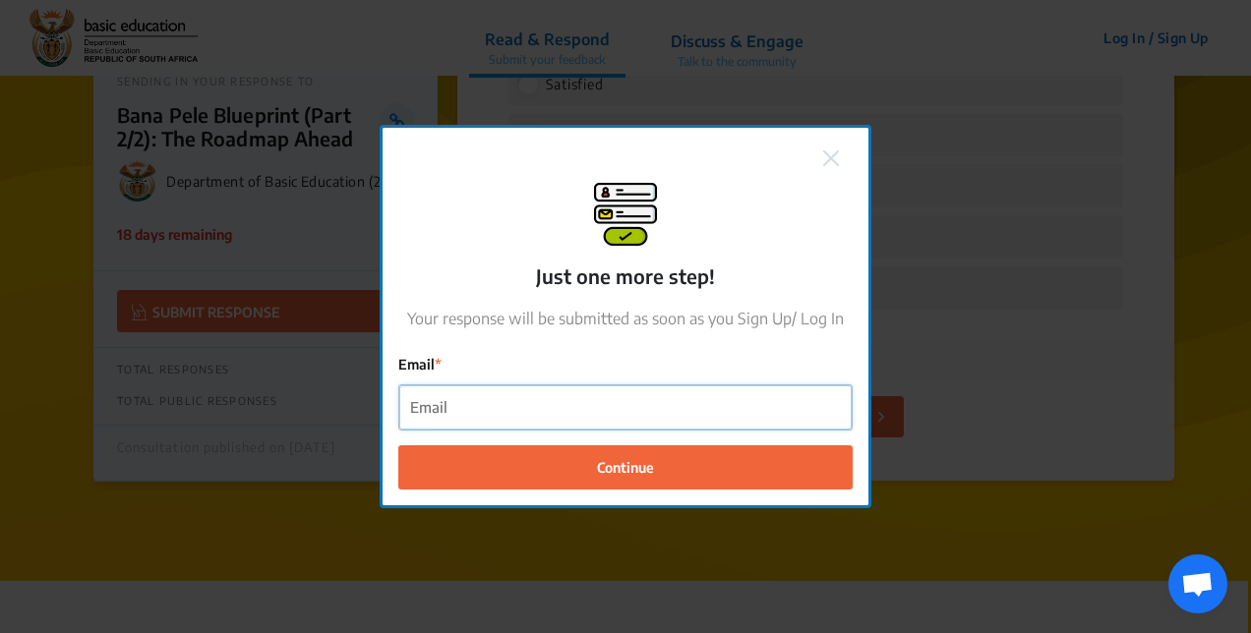
click at [527, 408] on input "Email" at bounding box center [625, 408] width 452 height 44
type input "esenona@unicef.org"
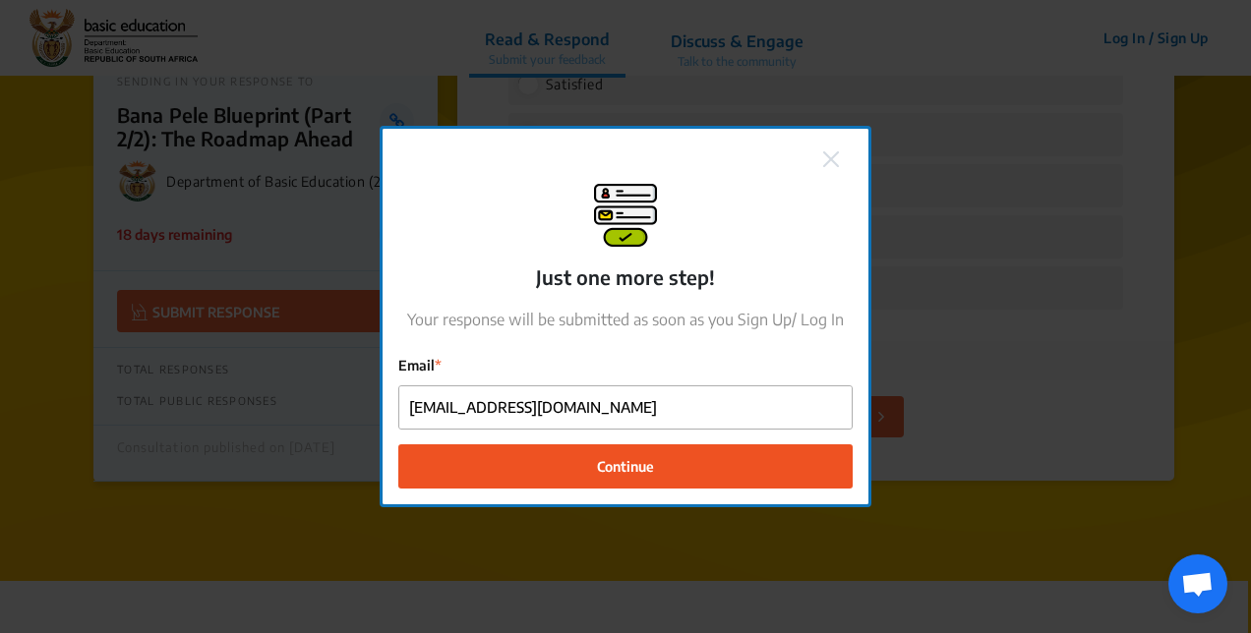
click at [631, 455] on button "Continue" at bounding box center [625, 467] width 454 height 44
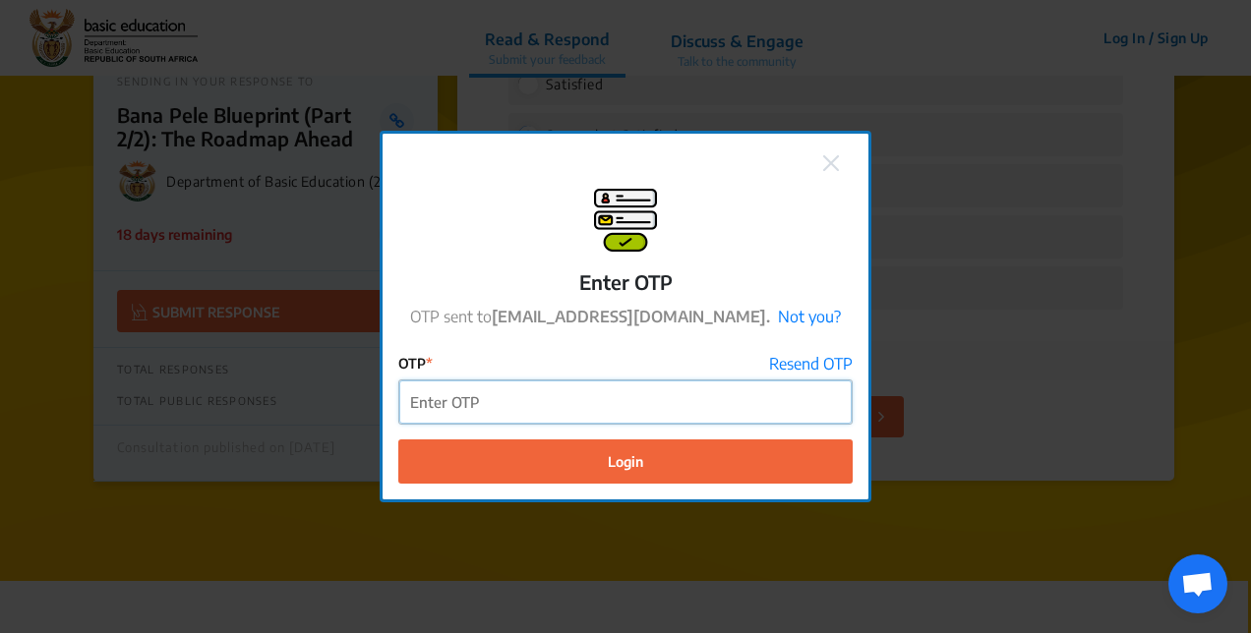
click at [554, 408] on input "OTP" at bounding box center [625, 403] width 452 height 44
paste input "787523"
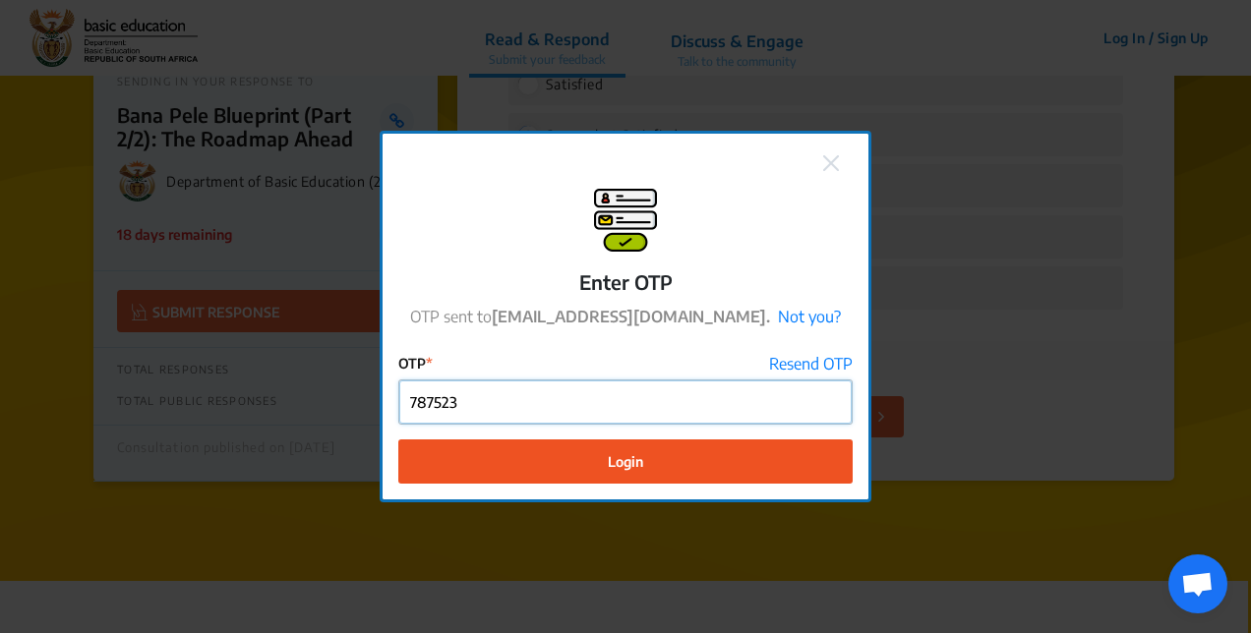
type input "787523"
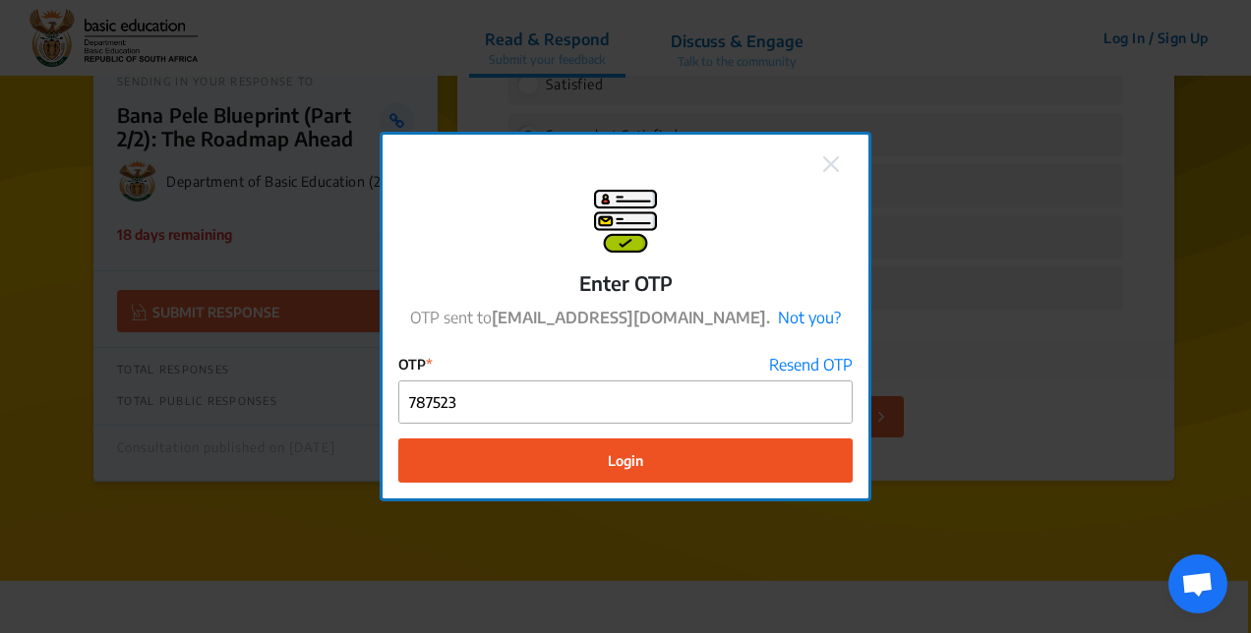
click at [620, 469] on span "Login" at bounding box center [625, 461] width 35 height 21
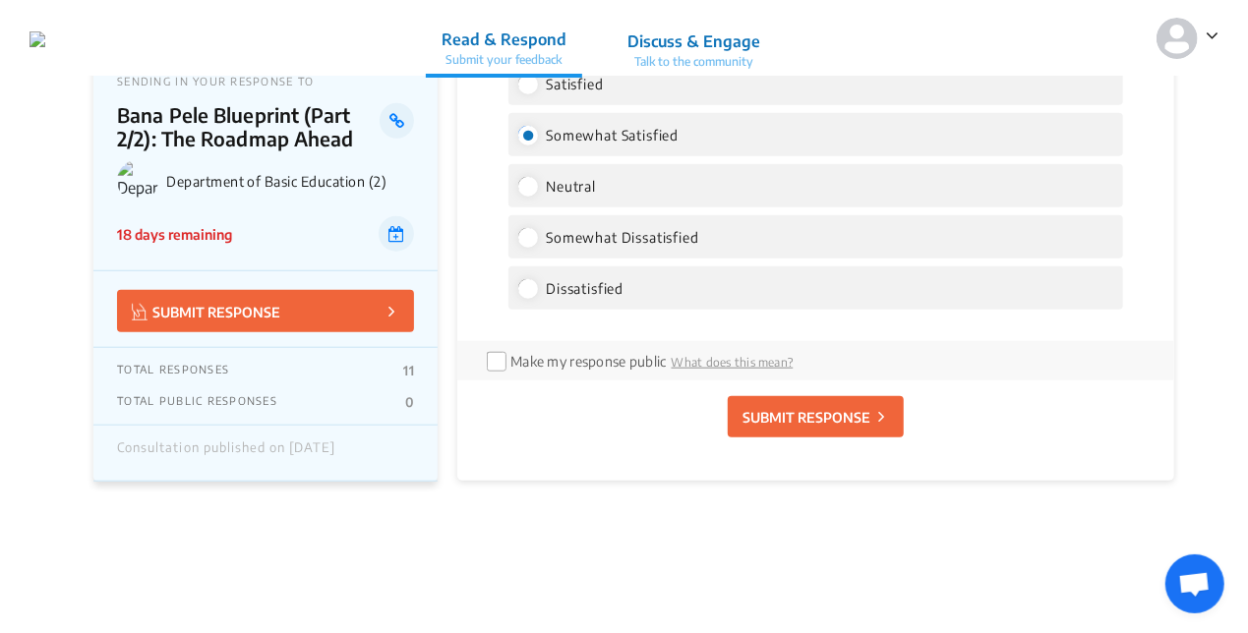
click at [799, 407] on p "SUBMIT RESPONSE" at bounding box center [807, 417] width 128 height 21
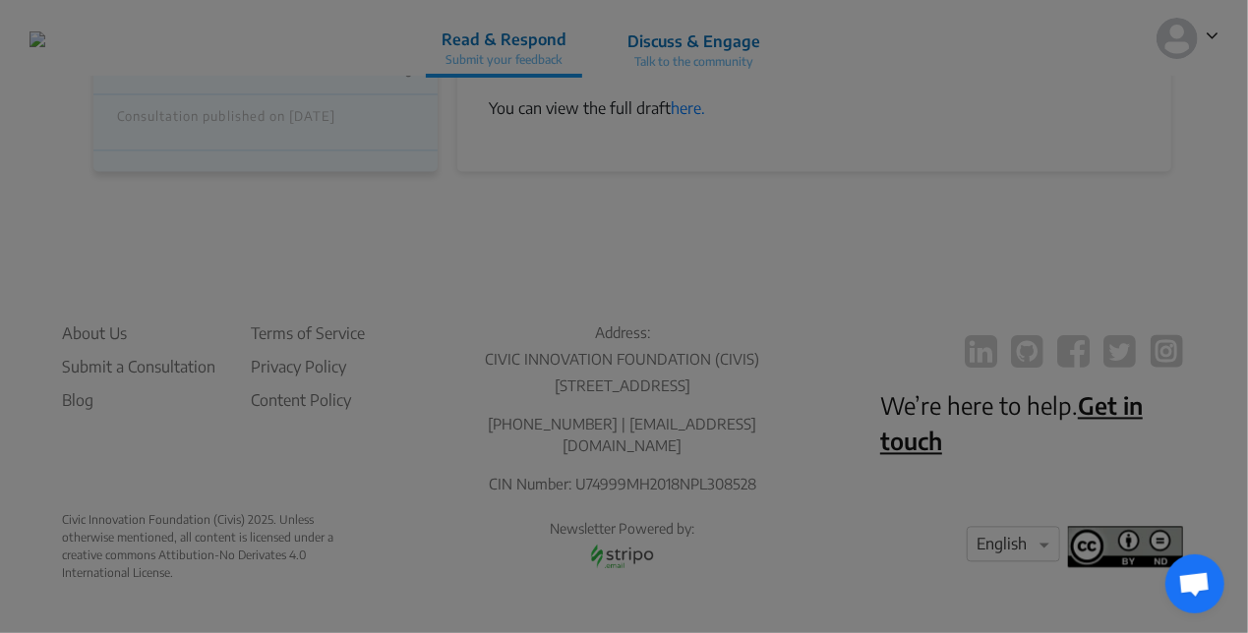
scroll to position [1776, 0]
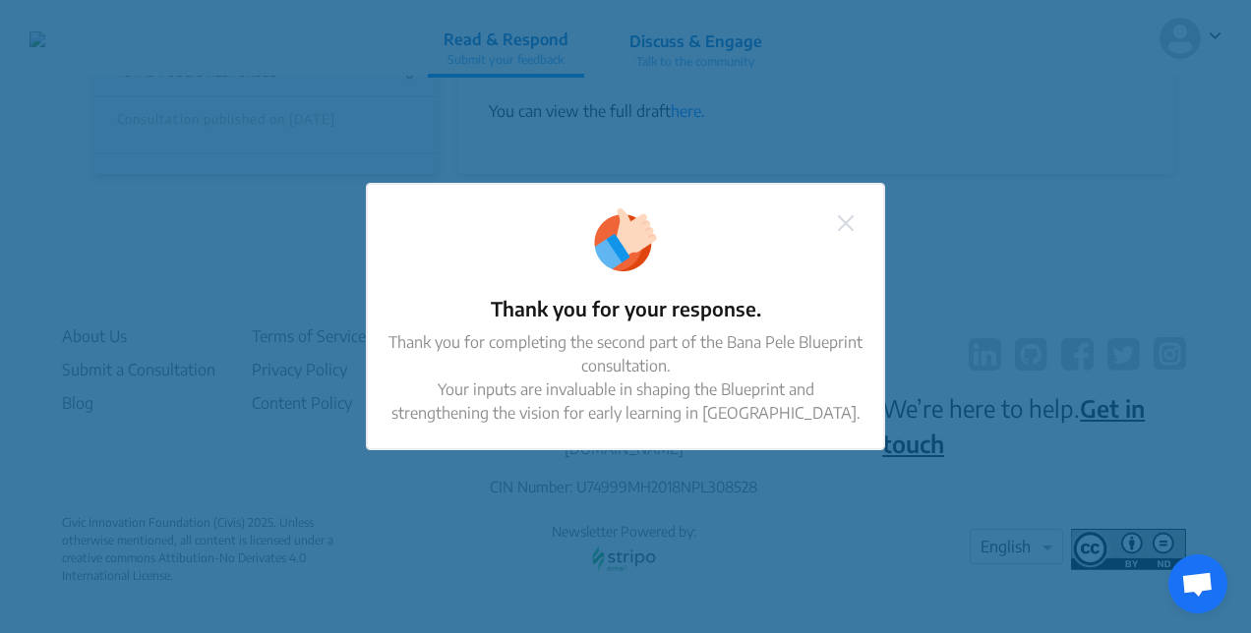
click at [850, 214] on button at bounding box center [846, 222] width 28 height 26
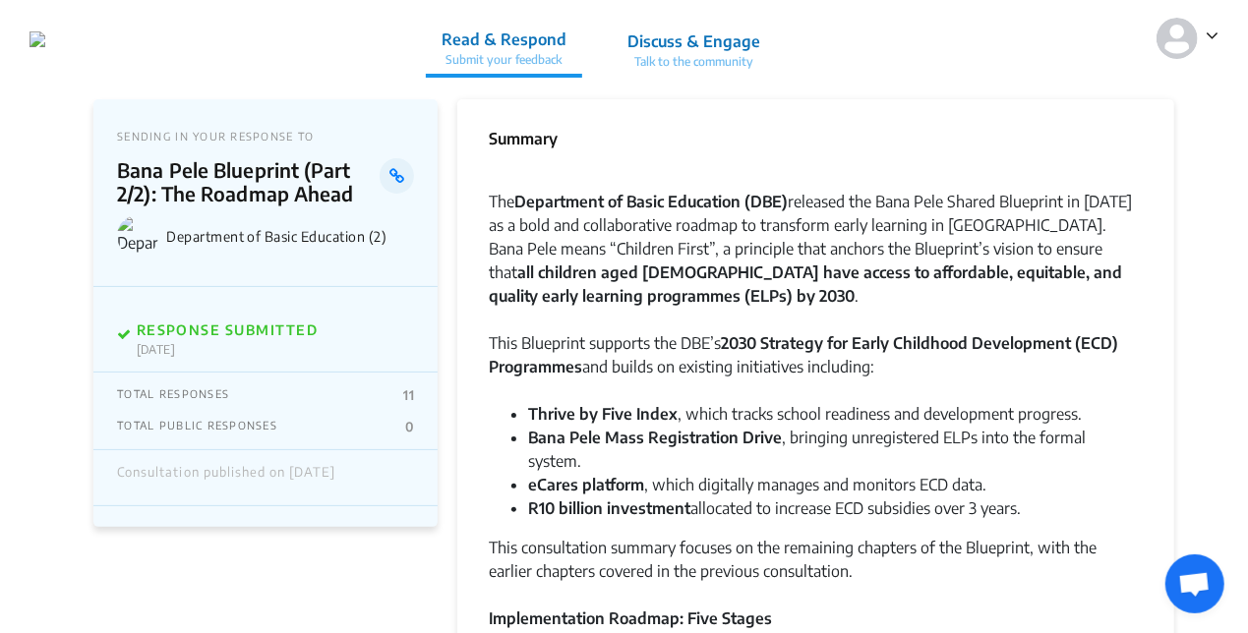
scroll to position [0, 0]
click at [760, 48] on p "Discuss & Engage" at bounding box center [694, 42] width 133 height 24
